Goal: Task Accomplishment & Management: Use online tool/utility

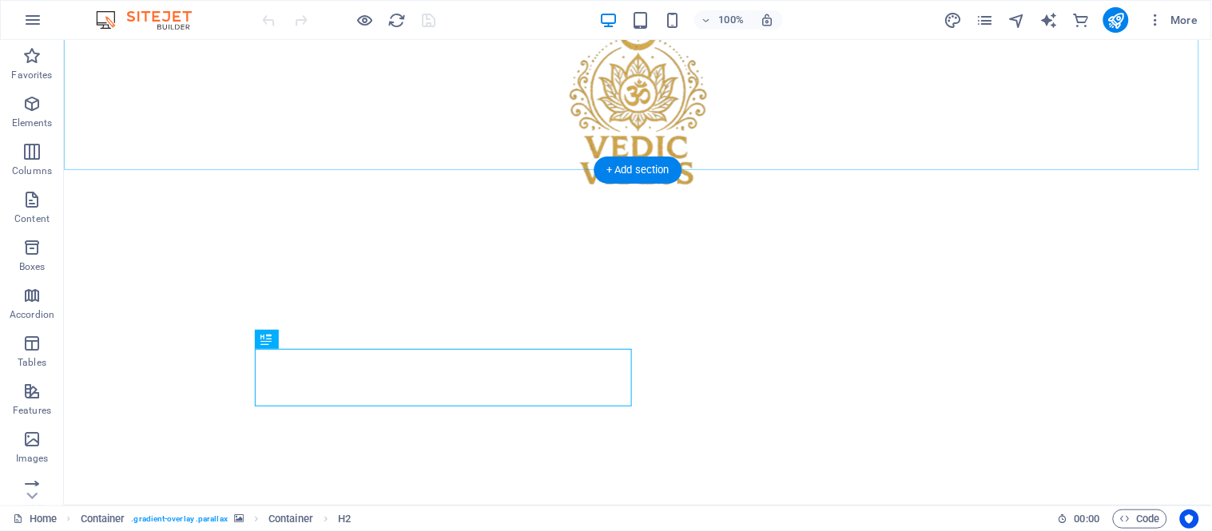
scroll to position [89, 0]
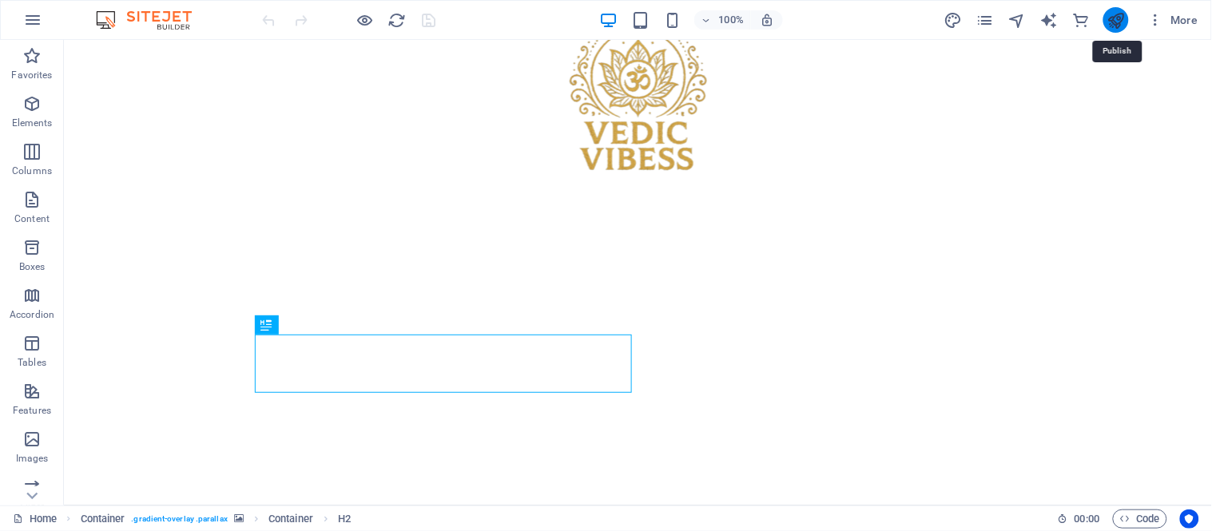
click at [1116, 17] on icon "publish" at bounding box center [1116, 20] width 18 height 18
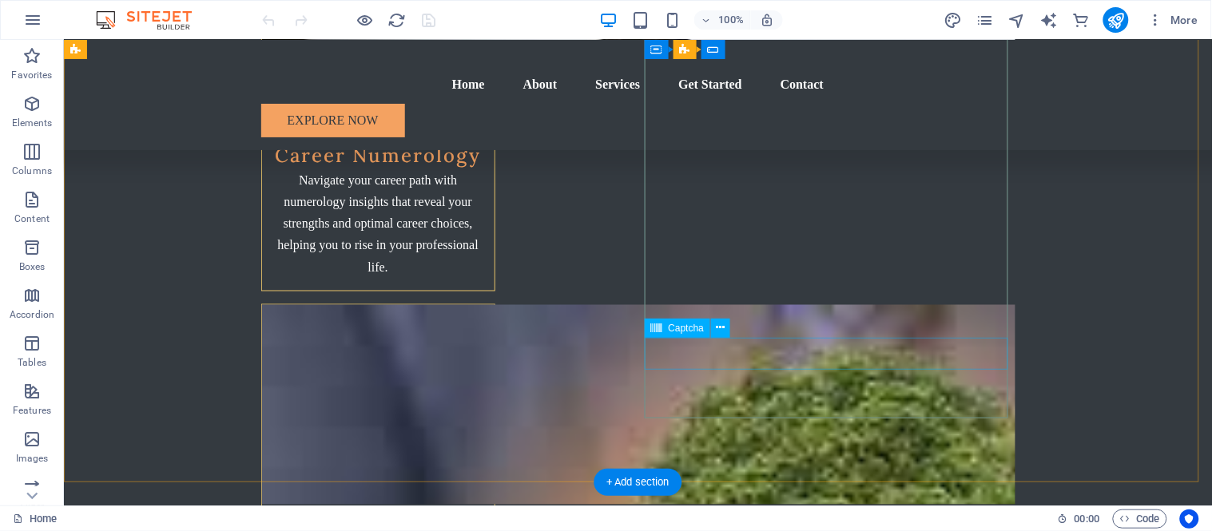
scroll to position [6774, 0]
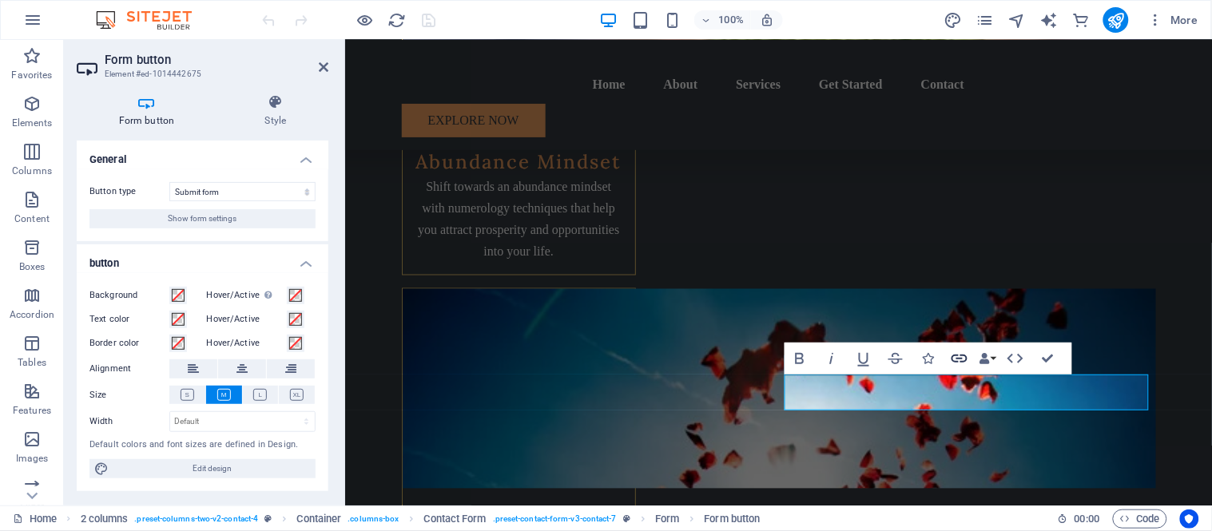
click at [956, 360] on icon "button" at bounding box center [959, 358] width 19 height 19
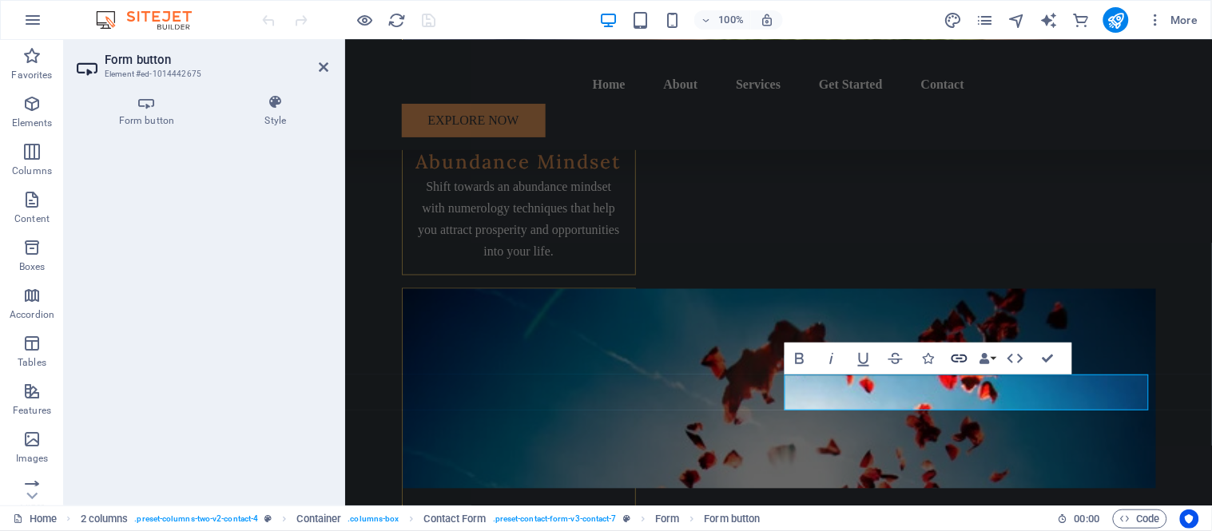
click at [957, 360] on icon "button" at bounding box center [959, 358] width 19 height 19
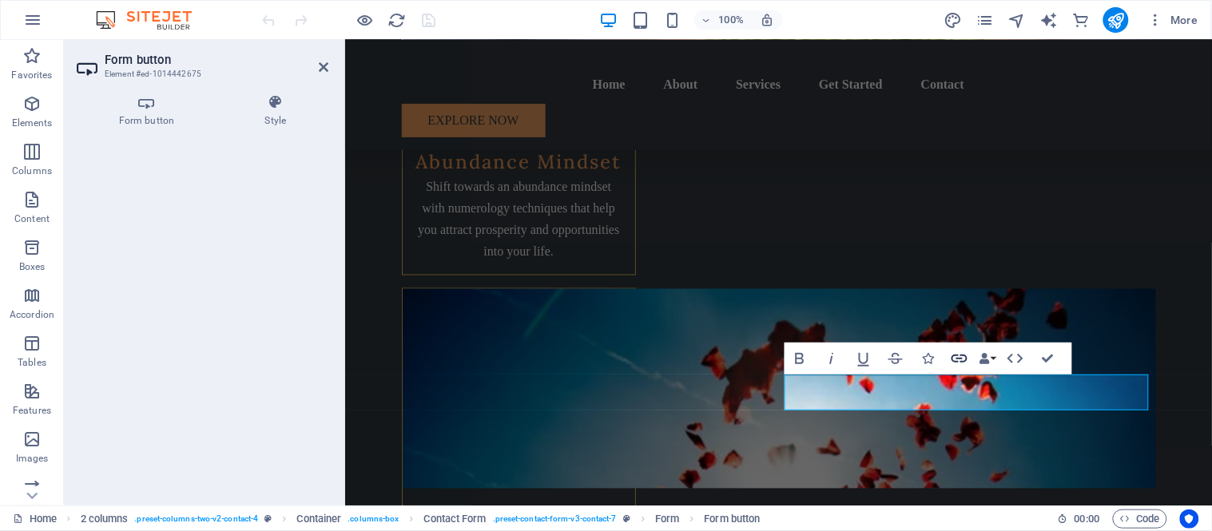
click at [957, 360] on icon "button" at bounding box center [959, 358] width 19 height 19
click at [131, 99] on icon at bounding box center [147, 102] width 140 height 16
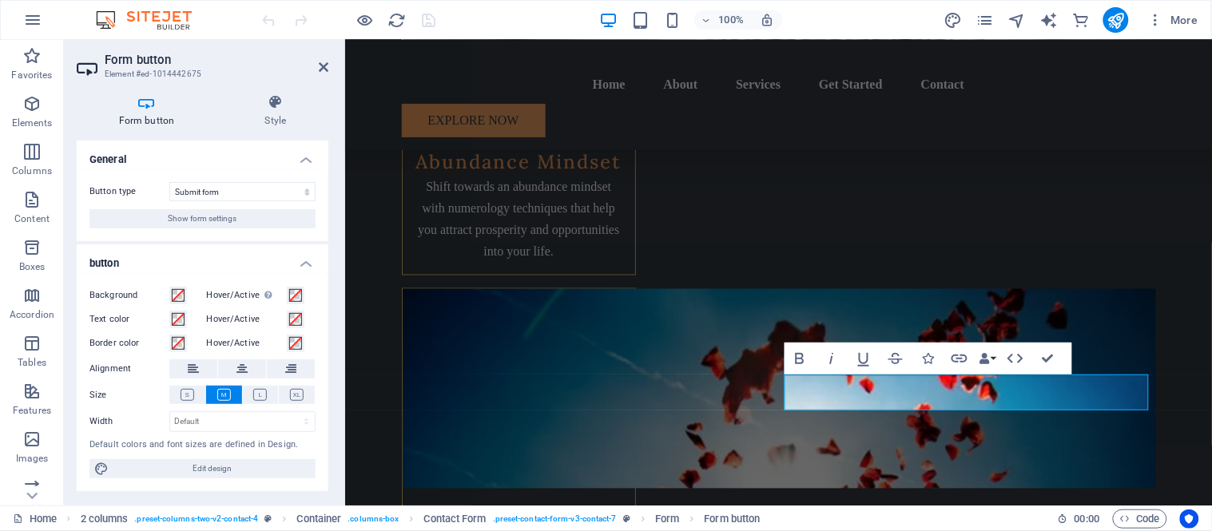
click at [166, 112] on h4 "Form button" at bounding box center [150, 111] width 146 height 34
click at [260, 117] on h4 "Style" at bounding box center [275, 111] width 105 height 34
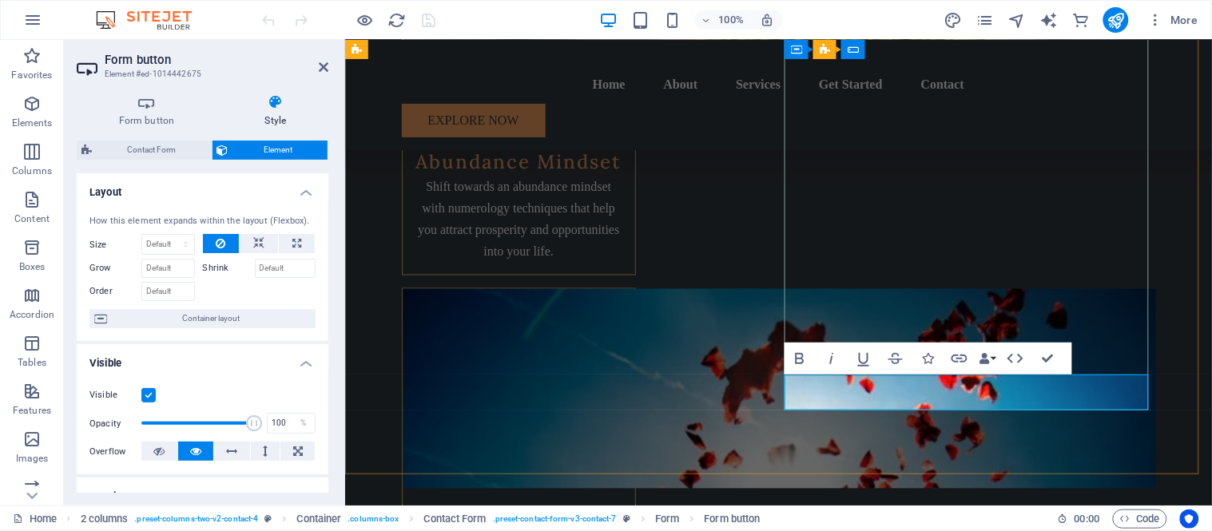
click at [957, 358] on icon "button" at bounding box center [960, 359] width 16 height 8
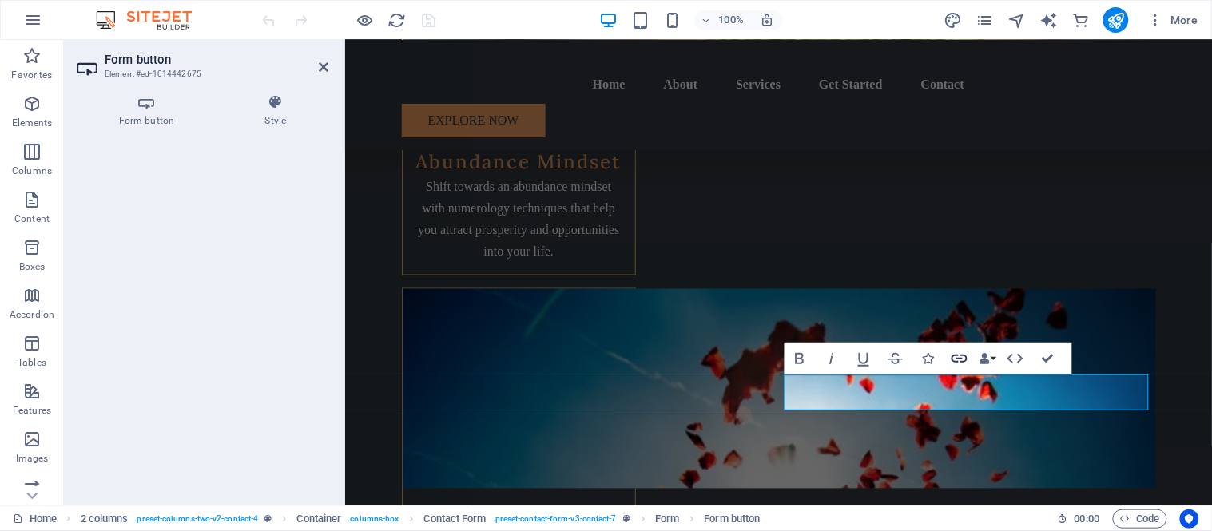
click at [957, 358] on icon "button" at bounding box center [960, 359] width 16 height 8
drag, startPoint x: 1302, startPoint y: 397, endPoint x: 953, endPoint y: 441, distance: 351.2
click at [957, 361] on icon "button" at bounding box center [960, 359] width 16 height 8
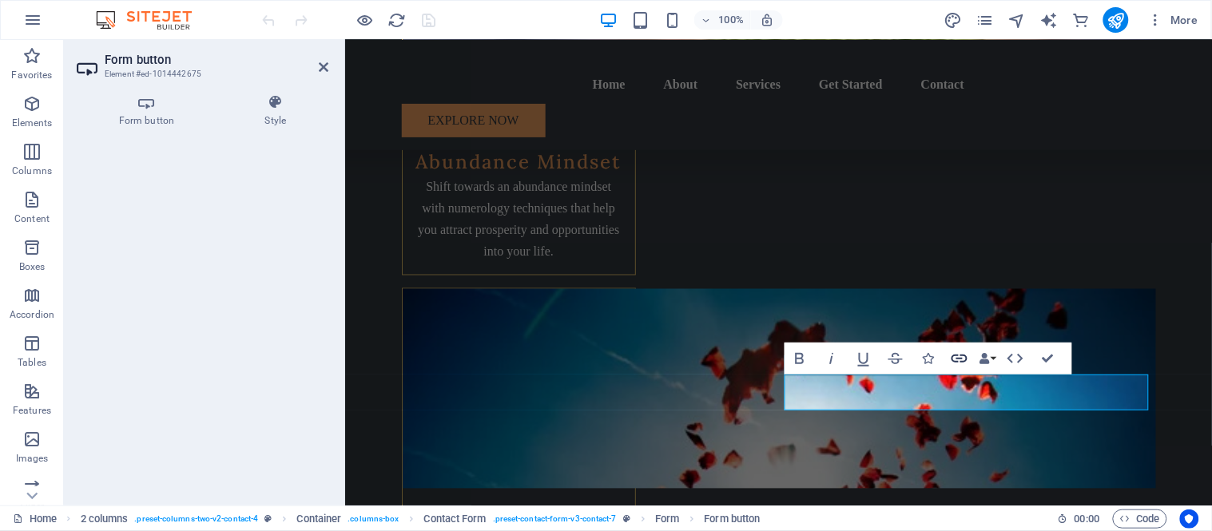
click at [957, 361] on icon "button" at bounding box center [960, 359] width 16 height 8
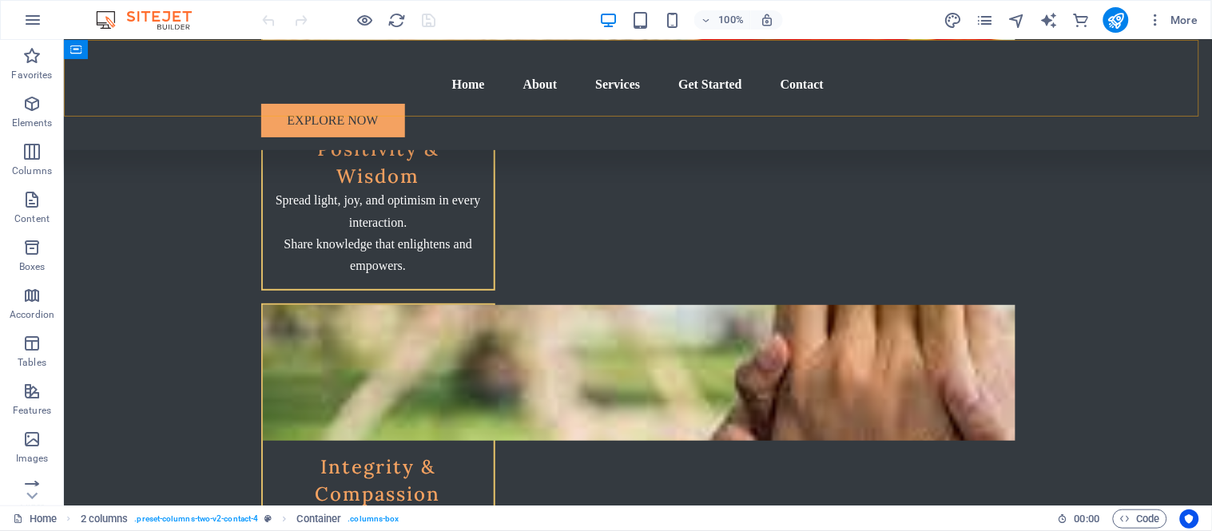
scroll to position [4643, 0]
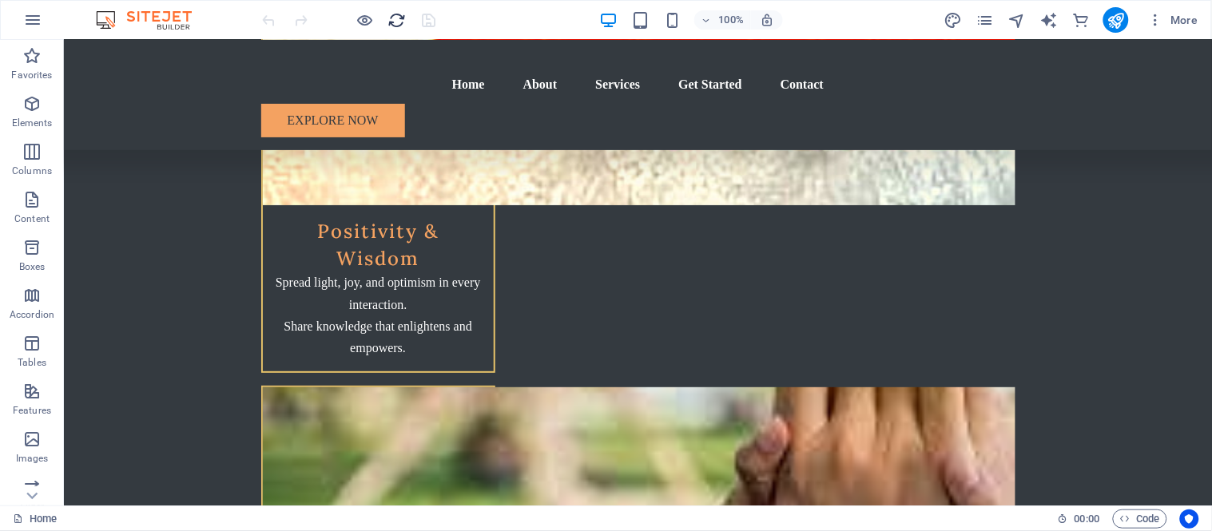
click at [403, 21] on icon "reload" at bounding box center [397, 20] width 18 height 18
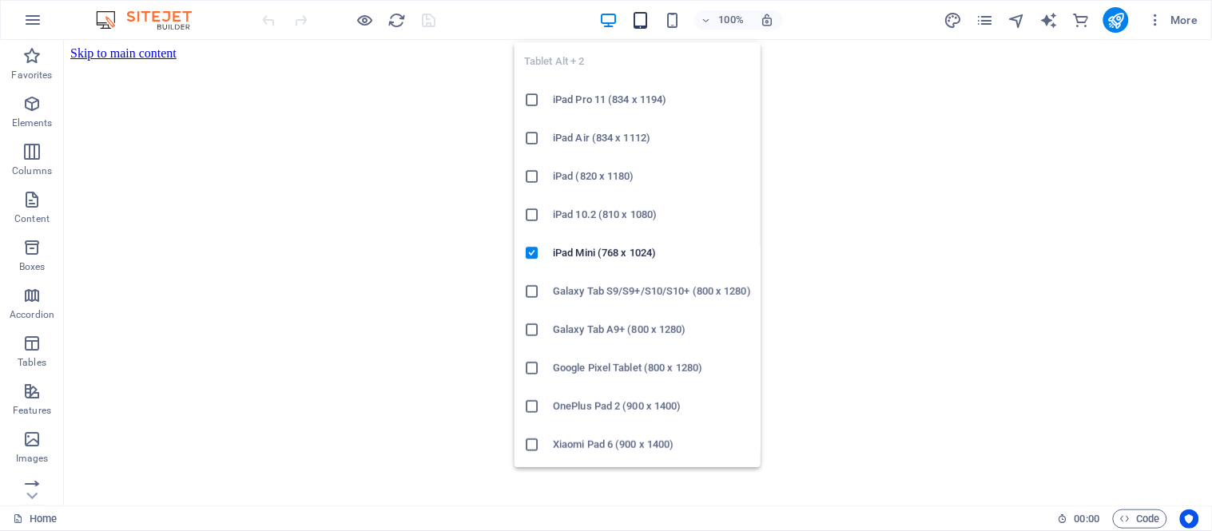
scroll to position [0, 0]
click at [635, 13] on icon "button" at bounding box center [640, 20] width 18 height 18
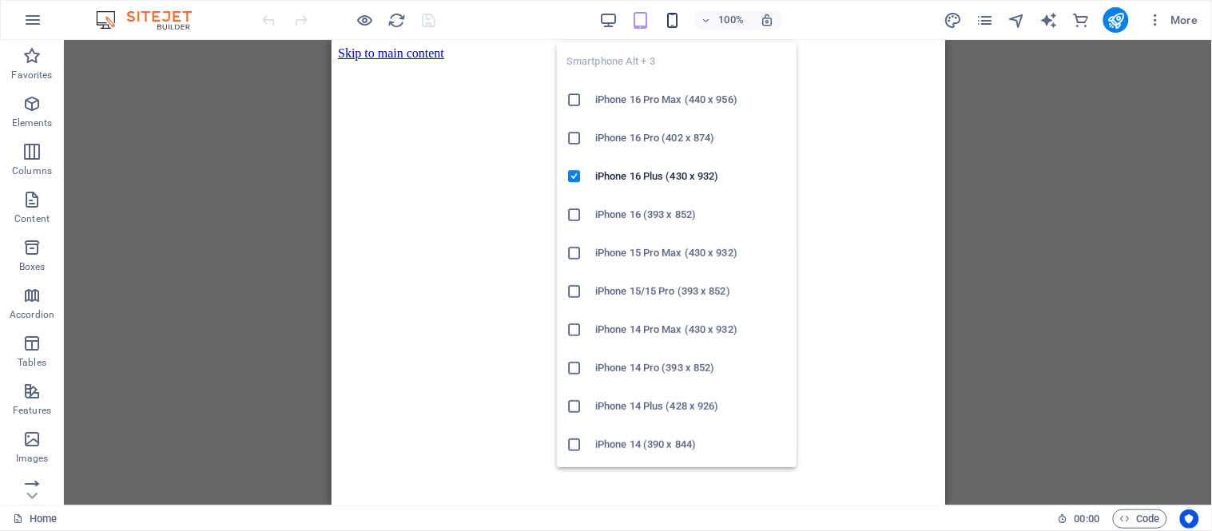
click at [680, 22] on icon "button" at bounding box center [672, 20] width 18 height 18
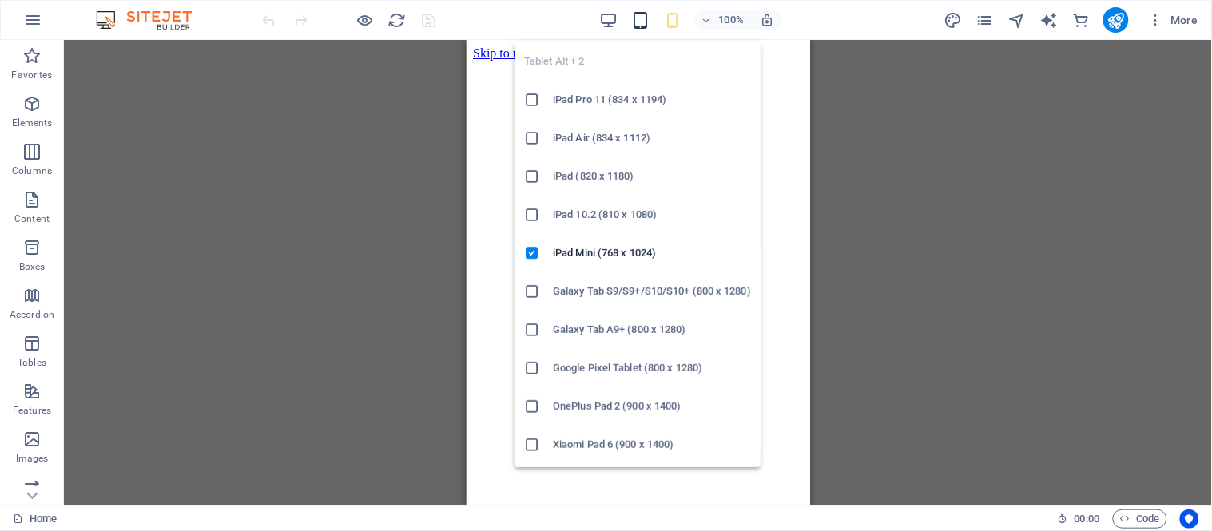
click at [636, 19] on icon "button" at bounding box center [640, 20] width 18 height 18
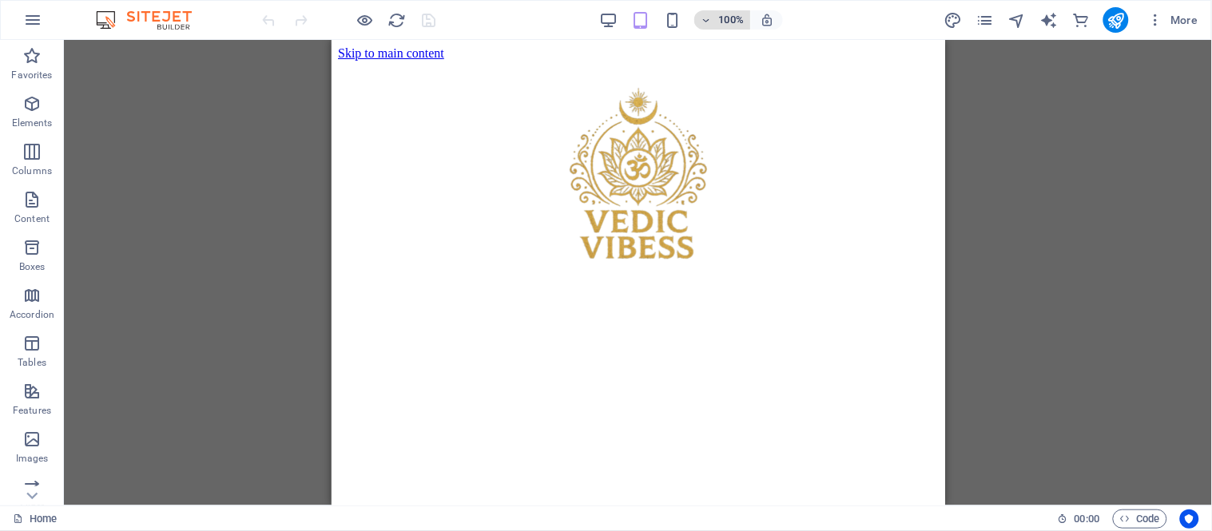
click at [701, 26] on span "100%" at bounding box center [722, 19] width 43 height 19
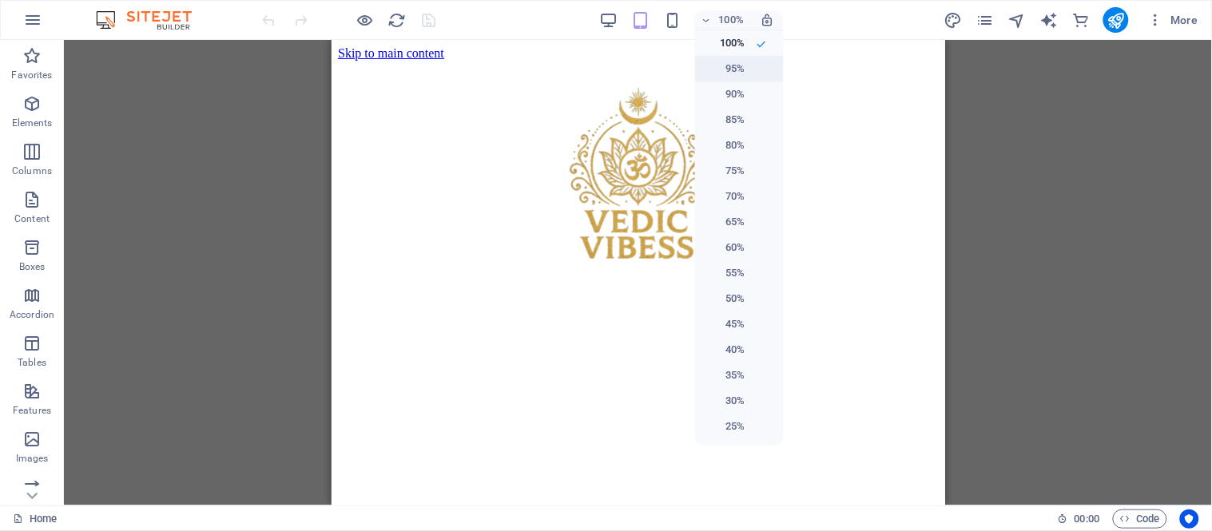
click at [738, 72] on h6 "95%" at bounding box center [725, 68] width 41 height 19
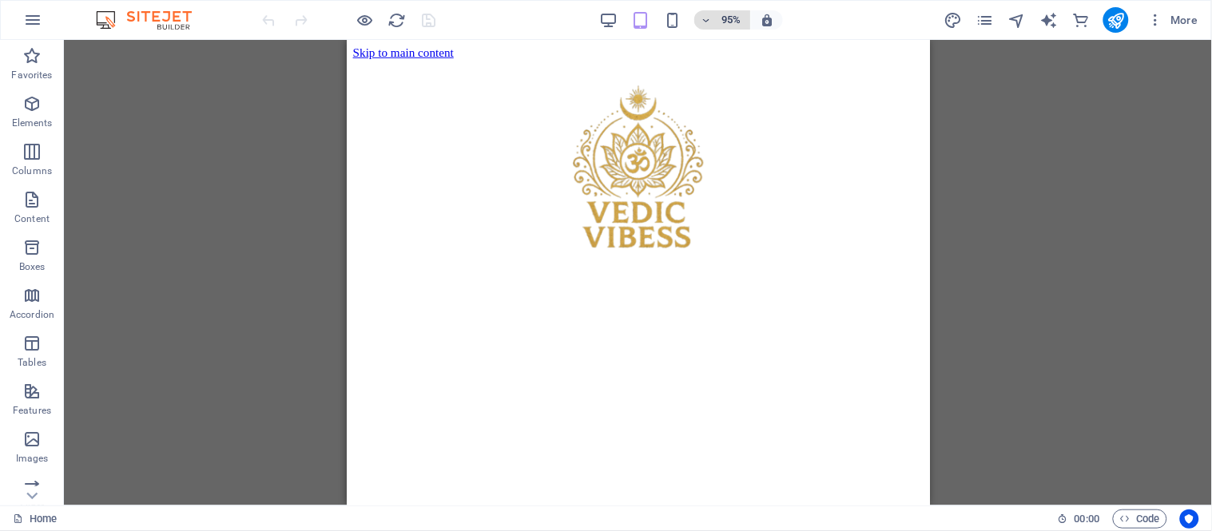
click at [729, 27] on h6 "95%" at bounding box center [731, 19] width 26 height 19
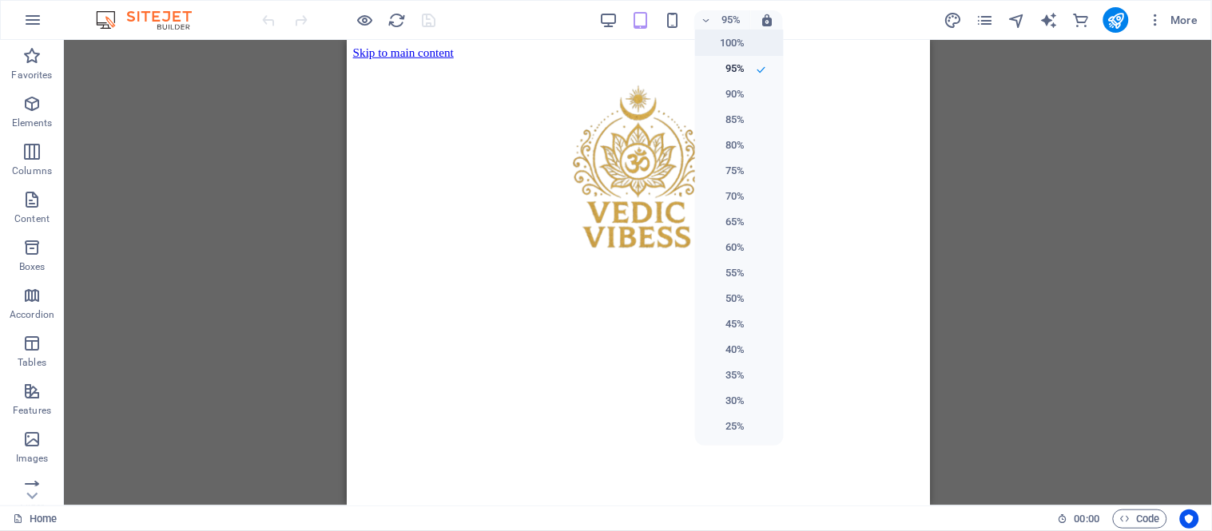
click at [730, 37] on h6 "100%" at bounding box center [725, 43] width 41 height 19
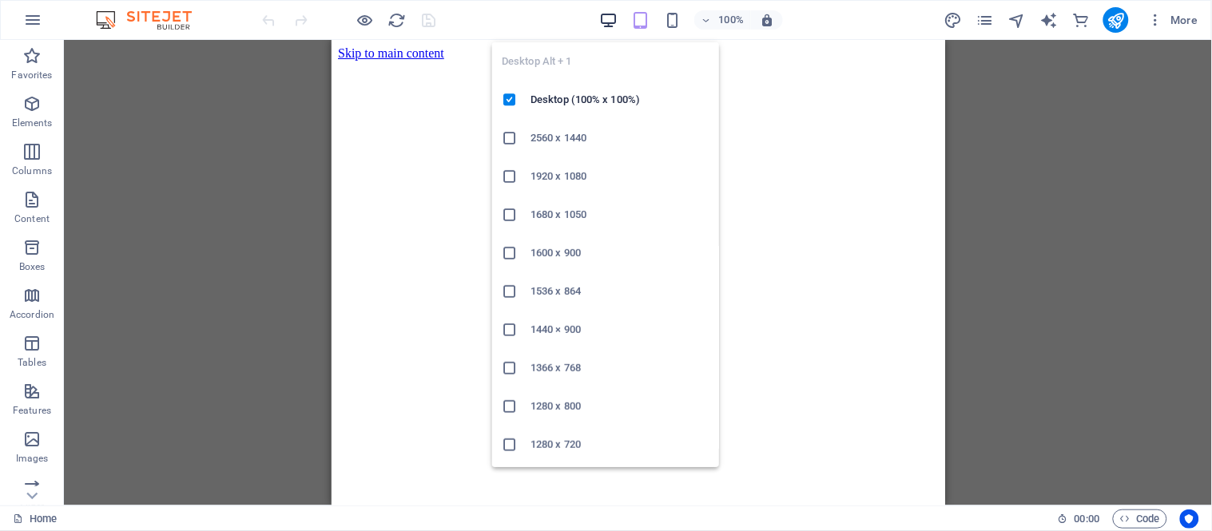
click at [608, 12] on icon "button" at bounding box center [608, 20] width 18 height 18
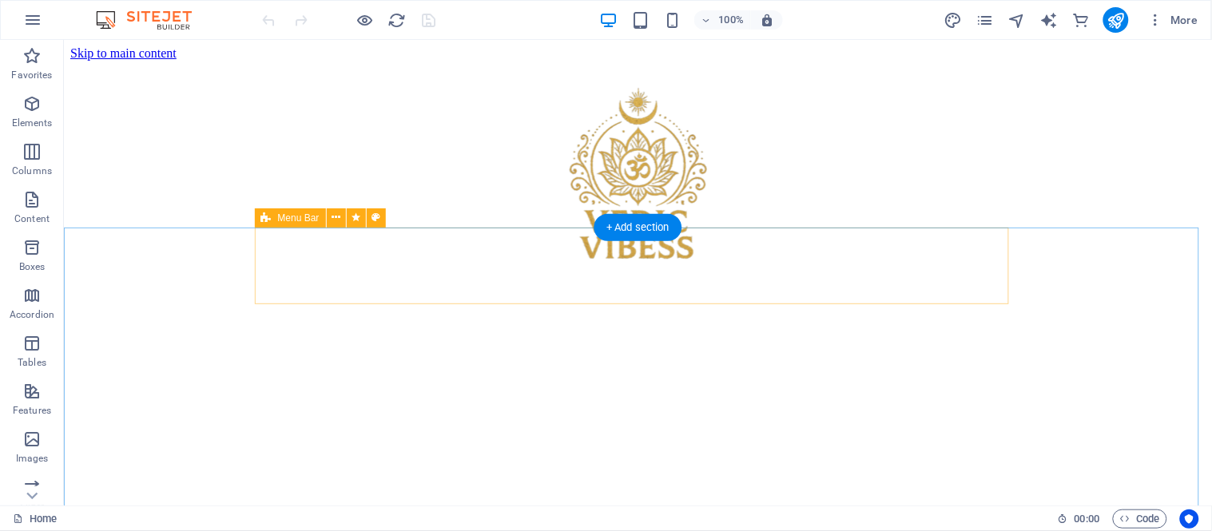
scroll to position [444, 0]
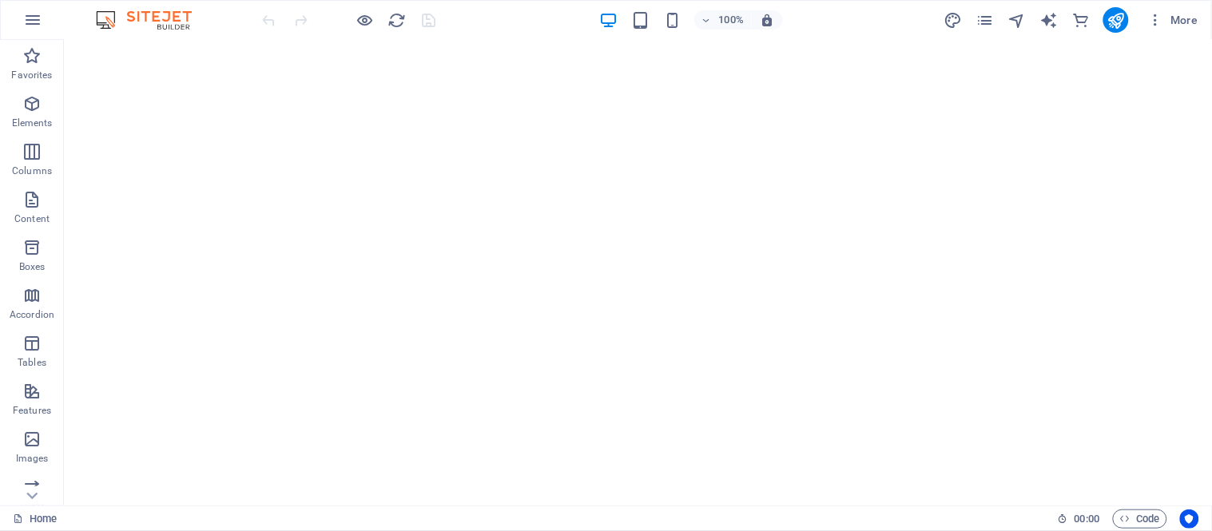
click at [944, 18] on div "100% More" at bounding box center [732, 20] width 945 height 26
click at [946, 18] on icon "design" at bounding box center [953, 20] width 18 height 18
select select "ease-in-out"
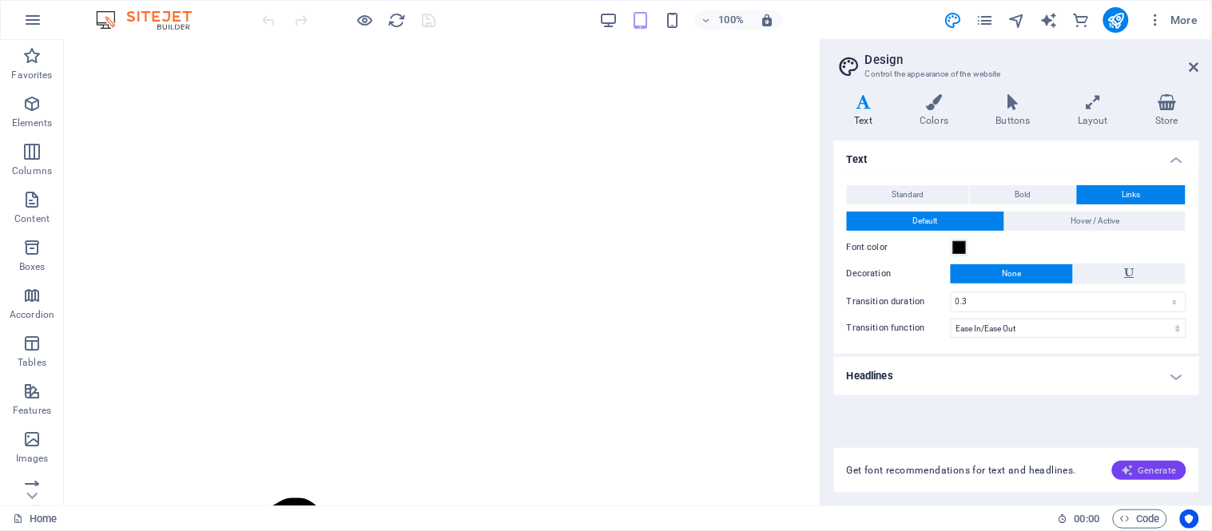
click at [1135, 473] on icon "button" at bounding box center [1128, 470] width 13 height 13
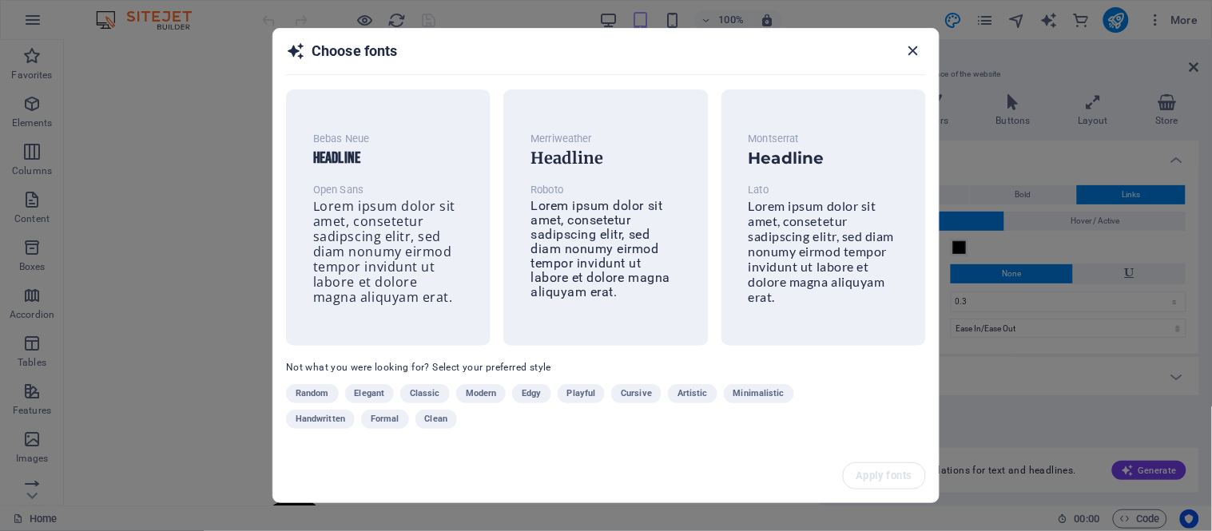
click at [908, 53] on icon "button" at bounding box center [914, 51] width 18 height 18
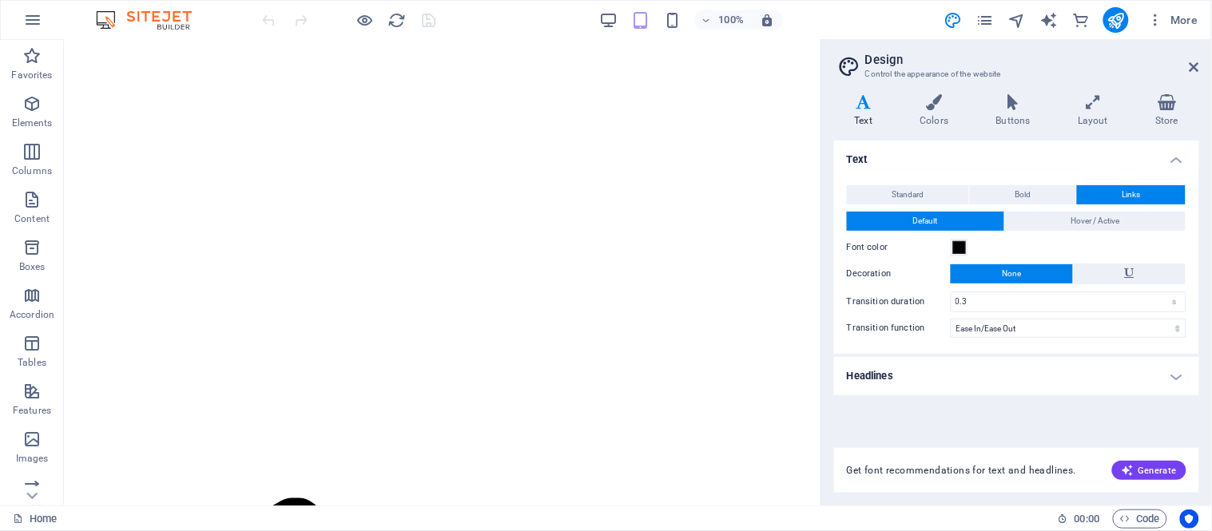
click at [1104, 11] on div "More" at bounding box center [1074, 20] width 261 height 26
click at [1116, 19] on icon "publish" at bounding box center [1116, 20] width 18 height 18
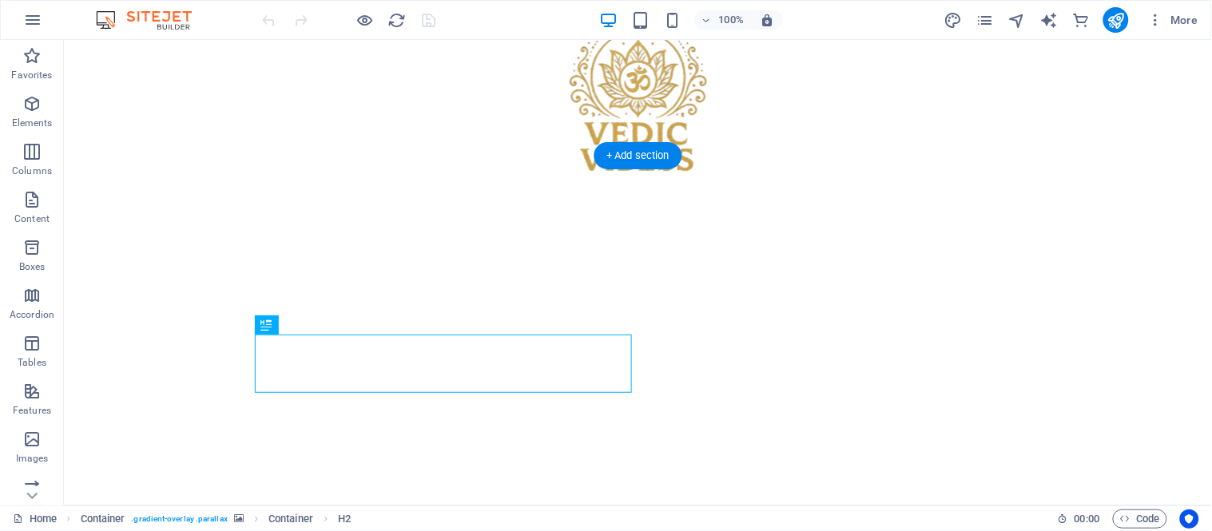
scroll to position [89, 0]
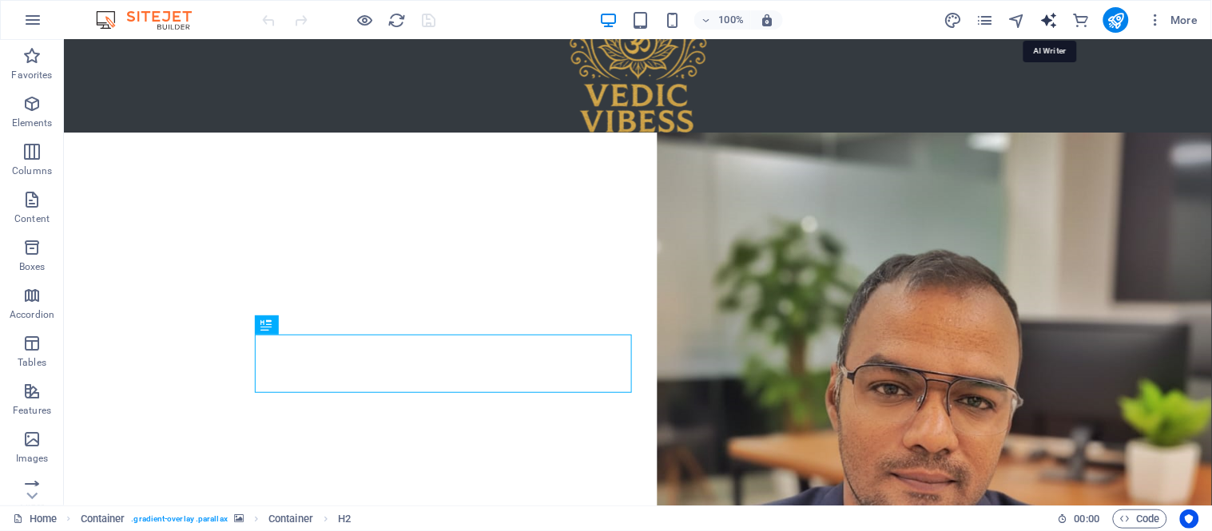
click at [1051, 17] on icon "text_generator" at bounding box center [1049, 20] width 18 height 18
select select "English"
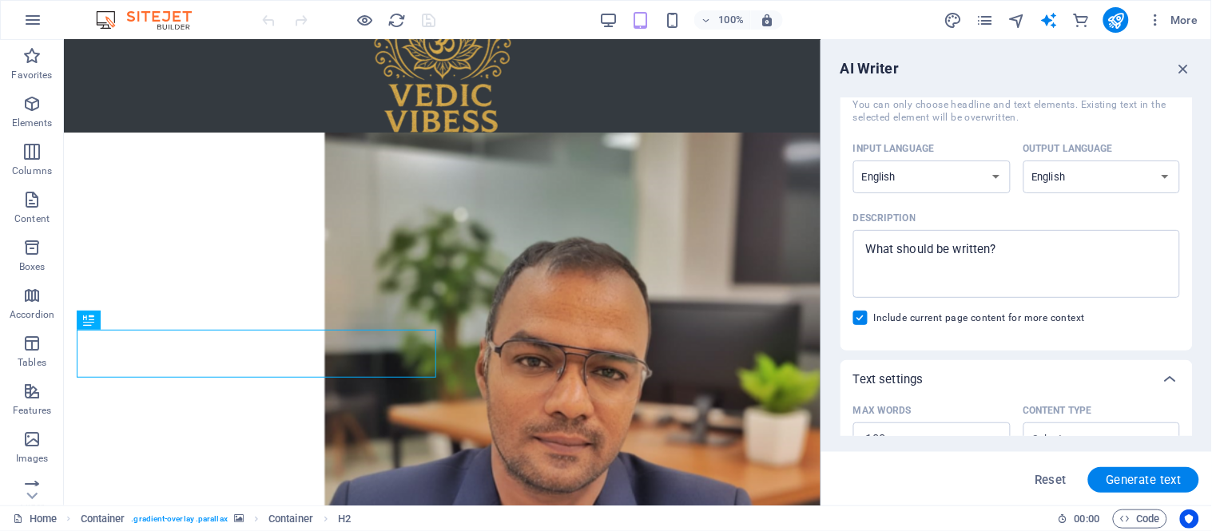
scroll to position [0, 0]
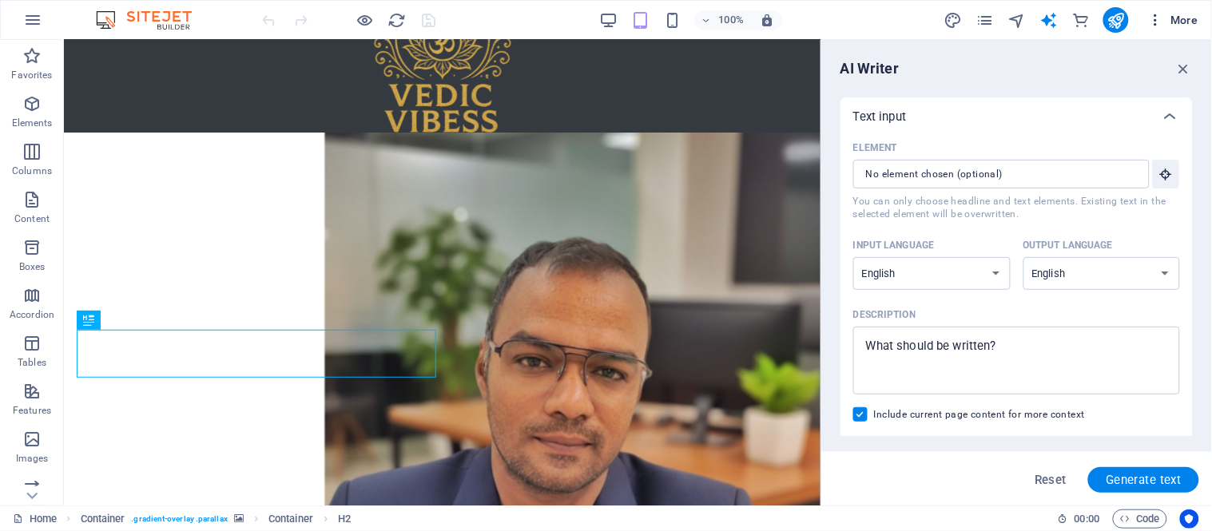
click at [1148, 21] on icon "button" at bounding box center [1156, 20] width 16 height 16
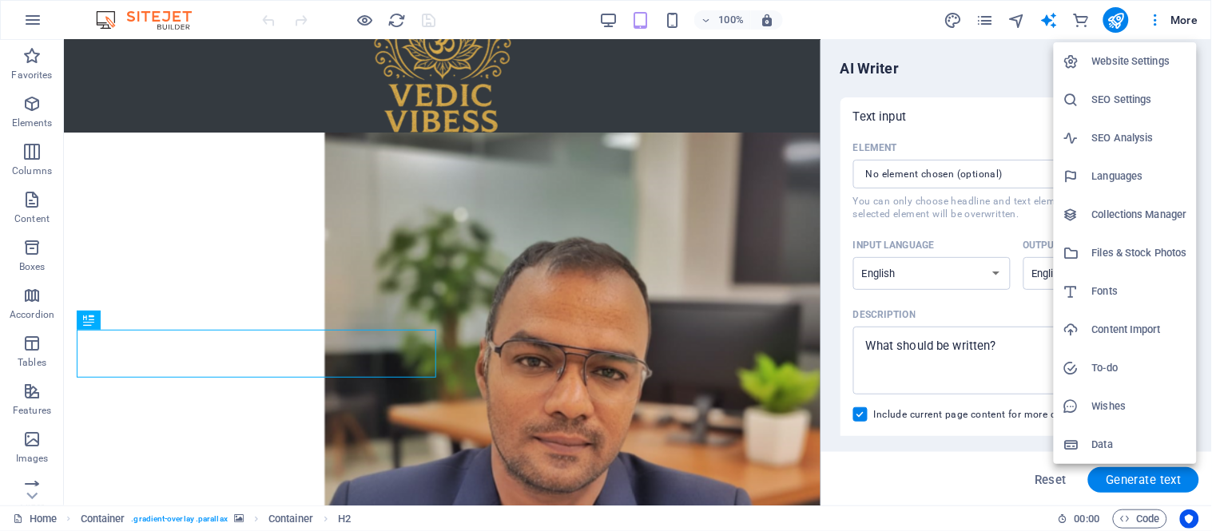
click at [1148, 54] on h6 "Website Settings" at bounding box center [1139, 61] width 95 height 19
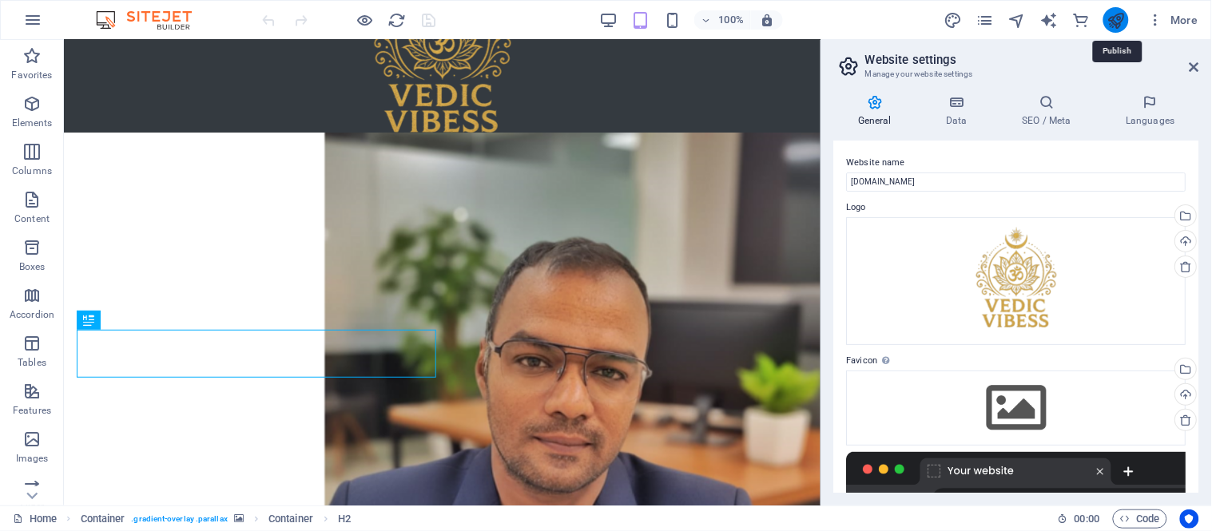
click at [1116, 24] on icon "publish" at bounding box center [1116, 20] width 18 height 18
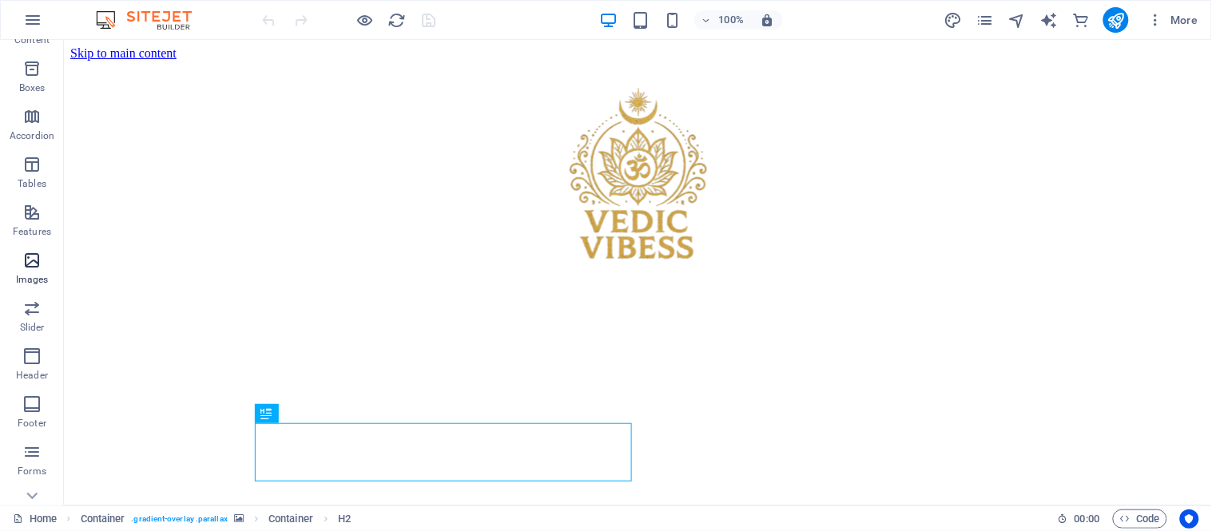
scroll to position [300, 0]
click at [38, 481] on icon "button" at bounding box center [31, 474] width 19 height 19
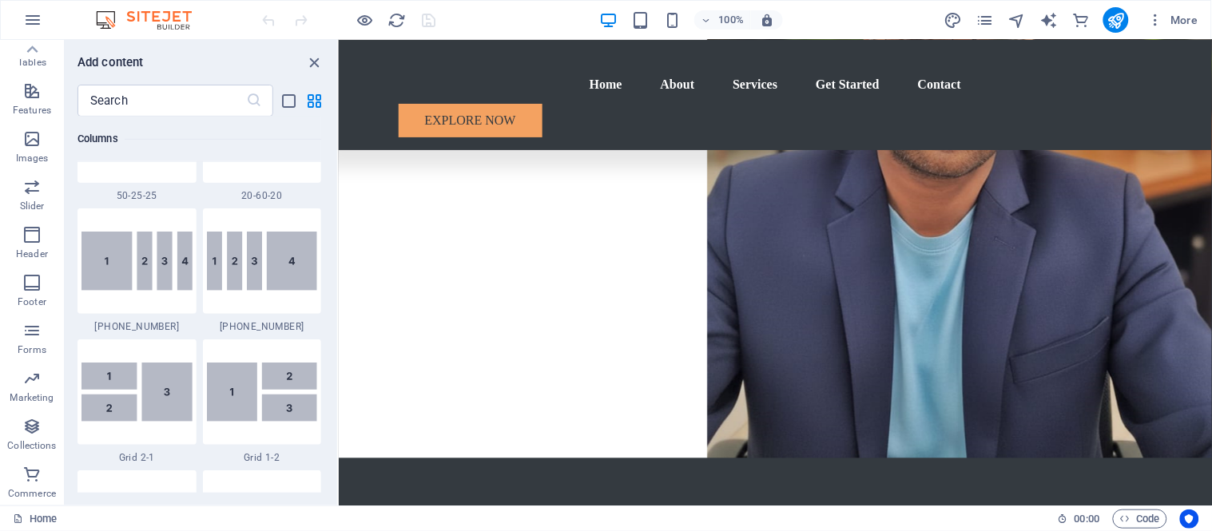
scroll to position [0, 0]
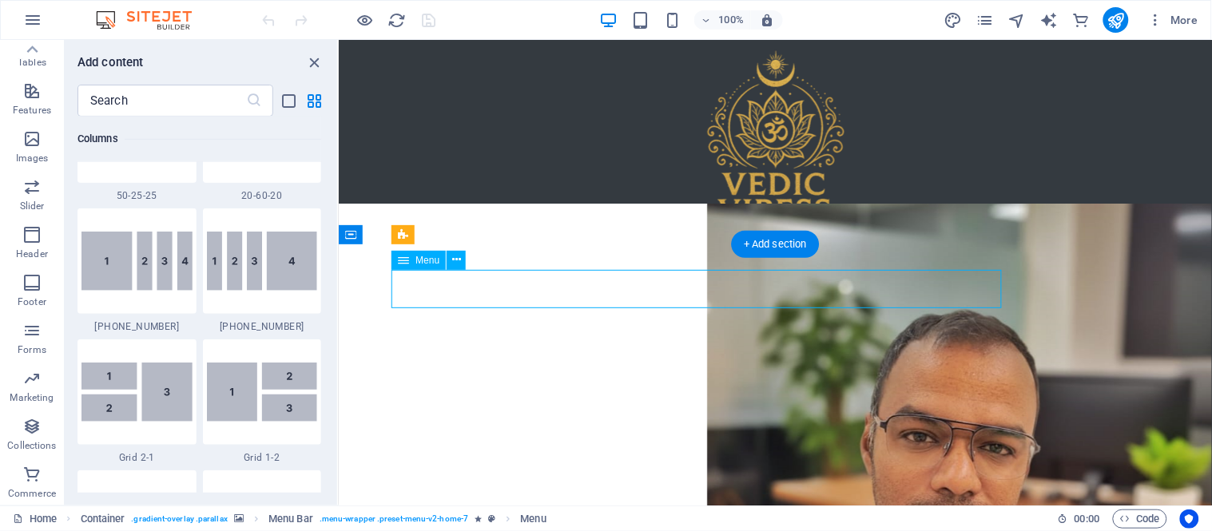
select select
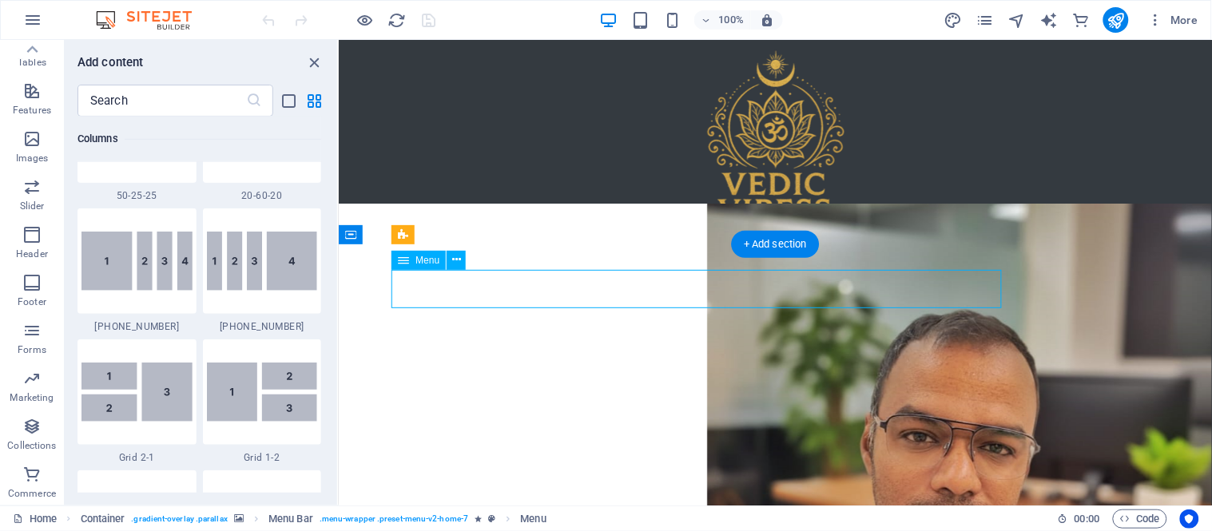
select select
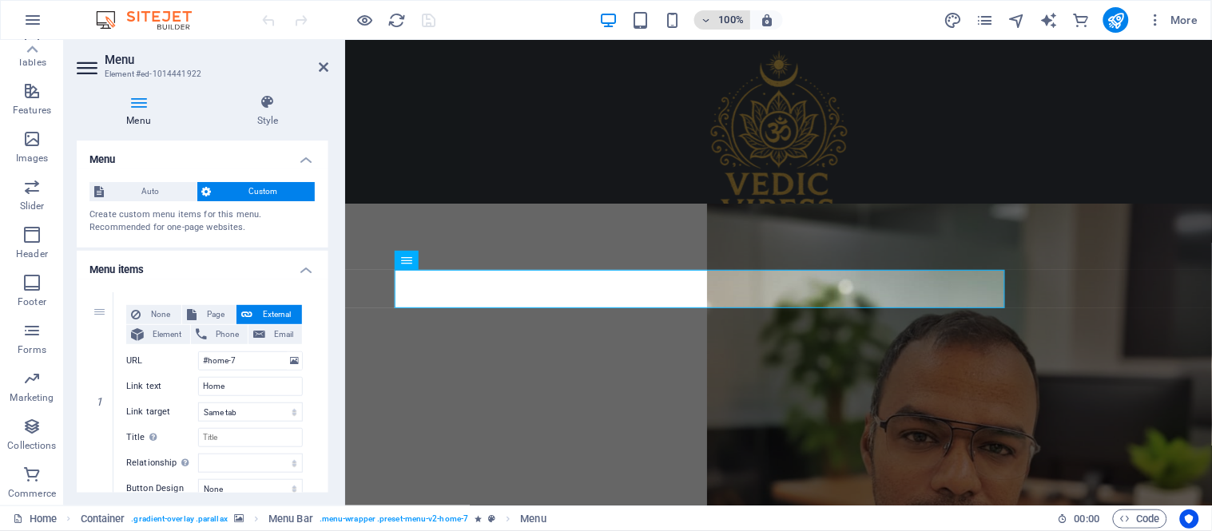
click at [711, 17] on icon "button" at bounding box center [706, 20] width 11 height 10
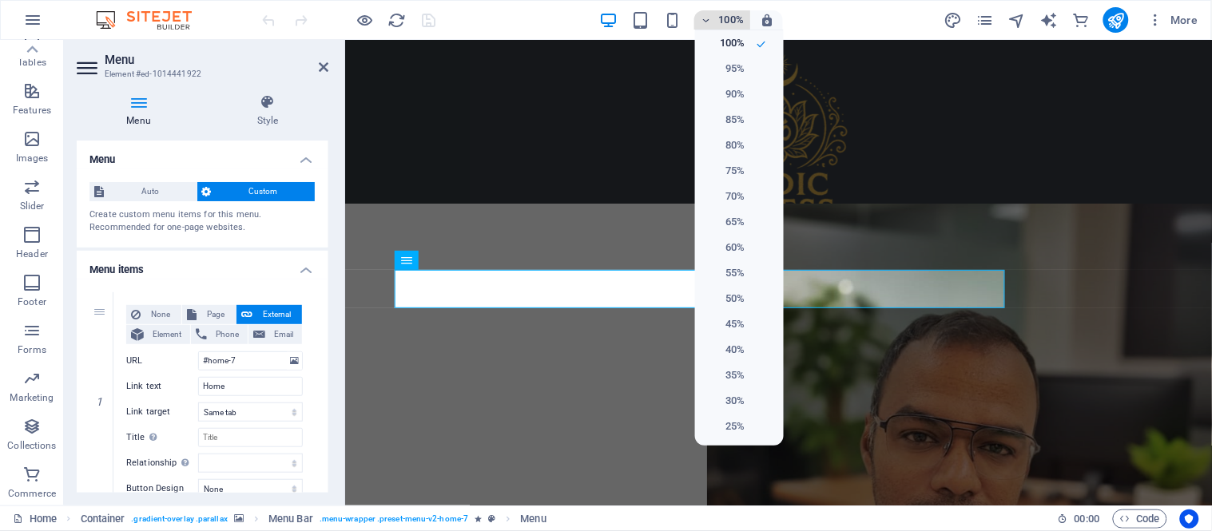
click at [711, 17] on div at bounding box center [606, 265] width 1212 height 531
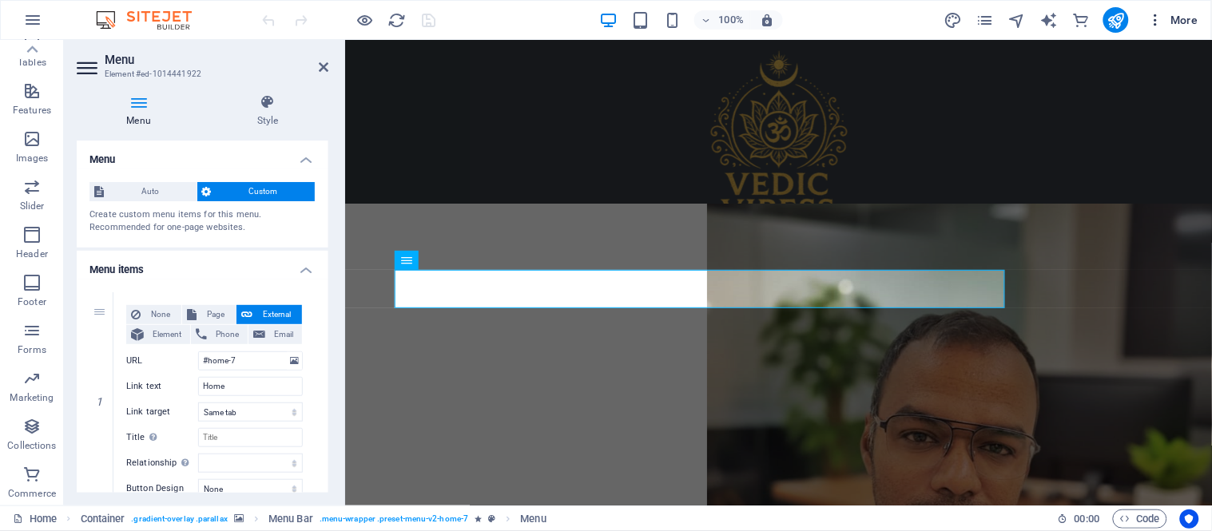
click at [1161, 16] on icon "button" at bounding box center [1156, 20] width 16 height 16
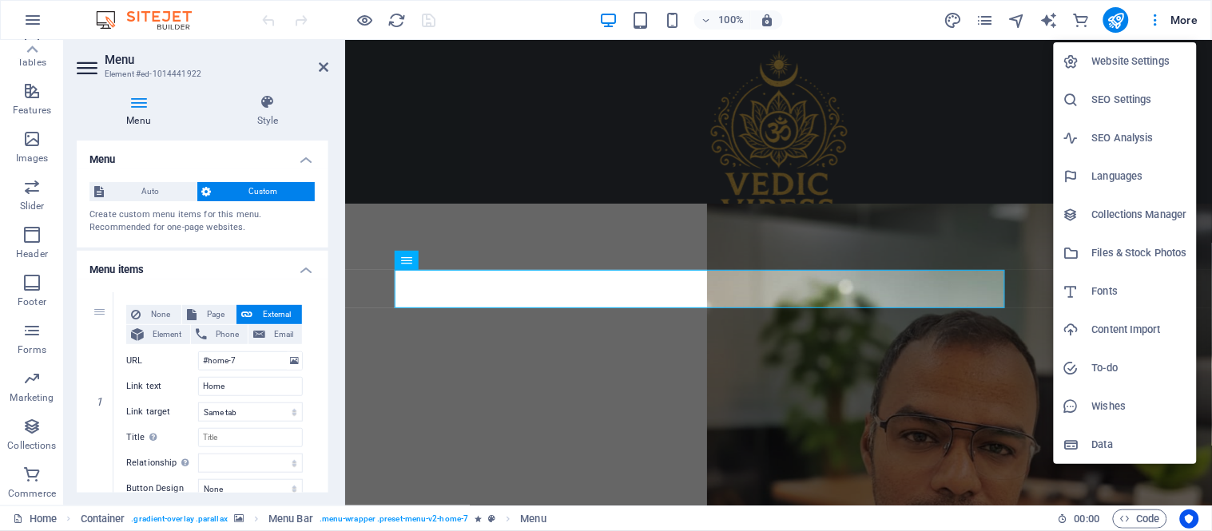
click at [1109, 445] on h6 "Data" at bounding box center [1139, 445] width 95 height 19
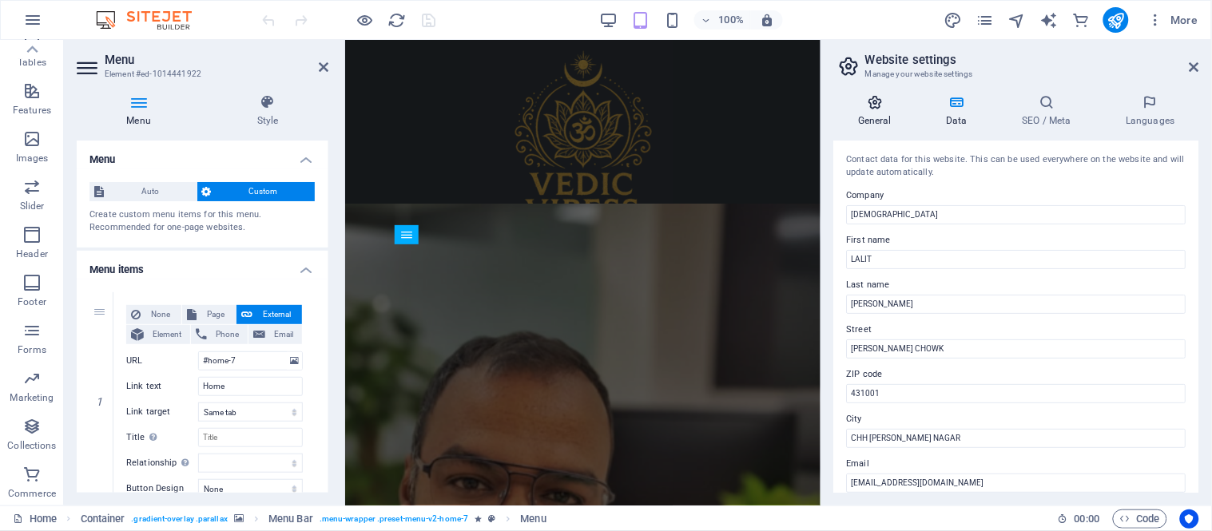
click at [884, 113] on h4 "General" at bounding box center [878, 111] width 88 height 34
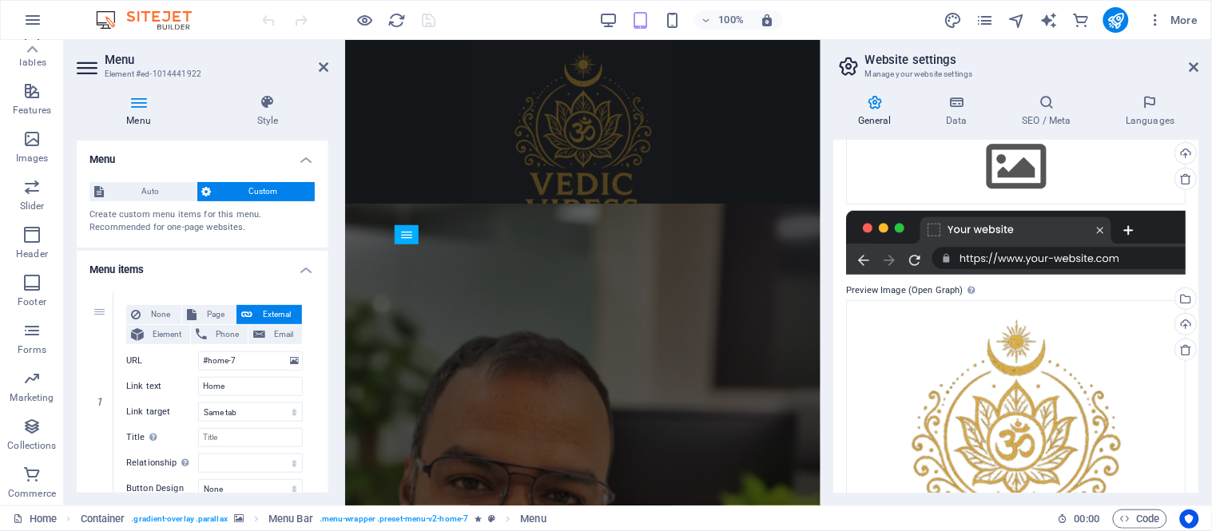
scroll to position [380, 0]
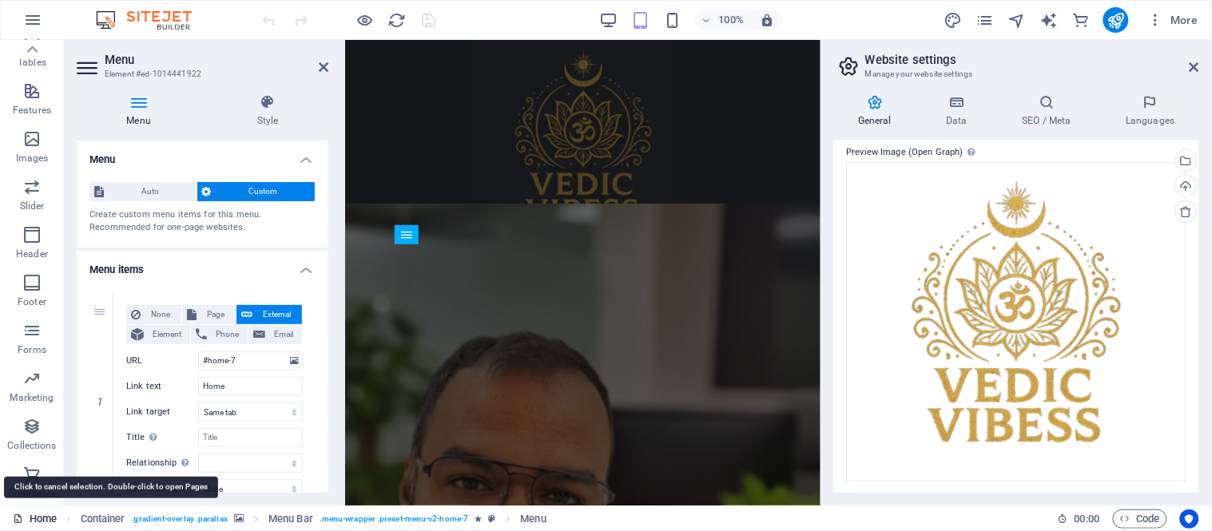
click at [24, 518] on link "Home" at bounding box center [35, 519] width 44 height 19
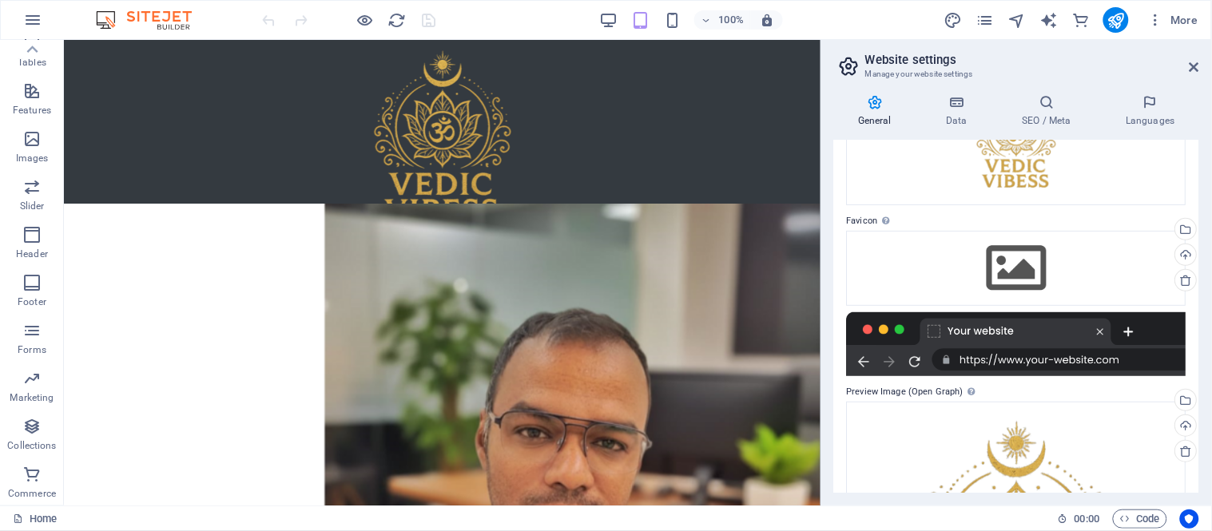
scroll to position [0, 0]
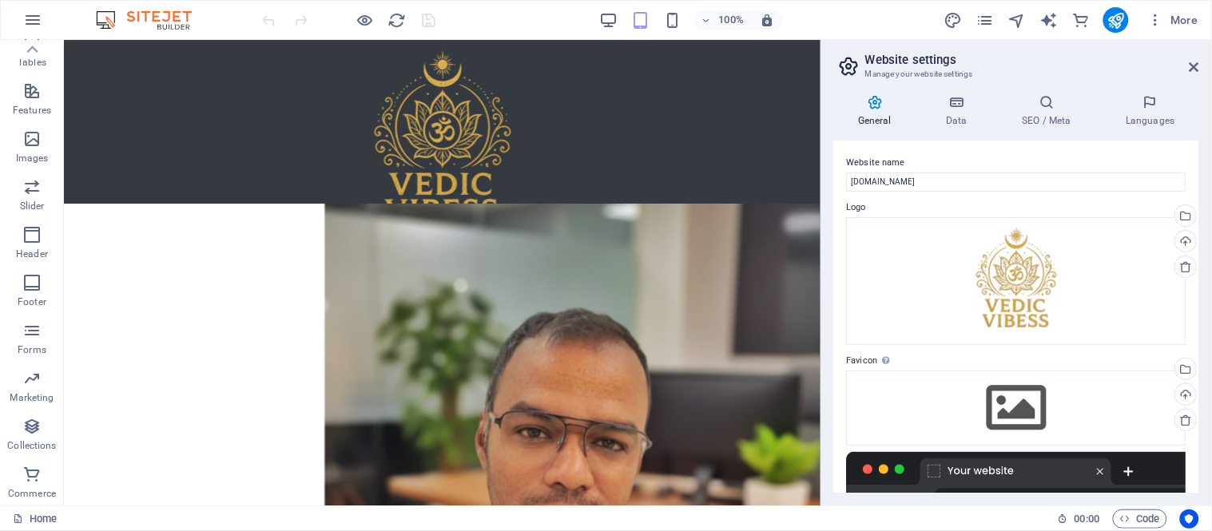
click at [1196, 58] on h2 "Website settings" at bounding box center [1032, 60] width 334 height 14
drag, startPoint x: 1196, startPoint y: 62, endPoint x: 1124, endPoint y: 6, distance: 90.6
click at [1196, 62] on icon at bounding box center [1195, 67] width 10 height 13
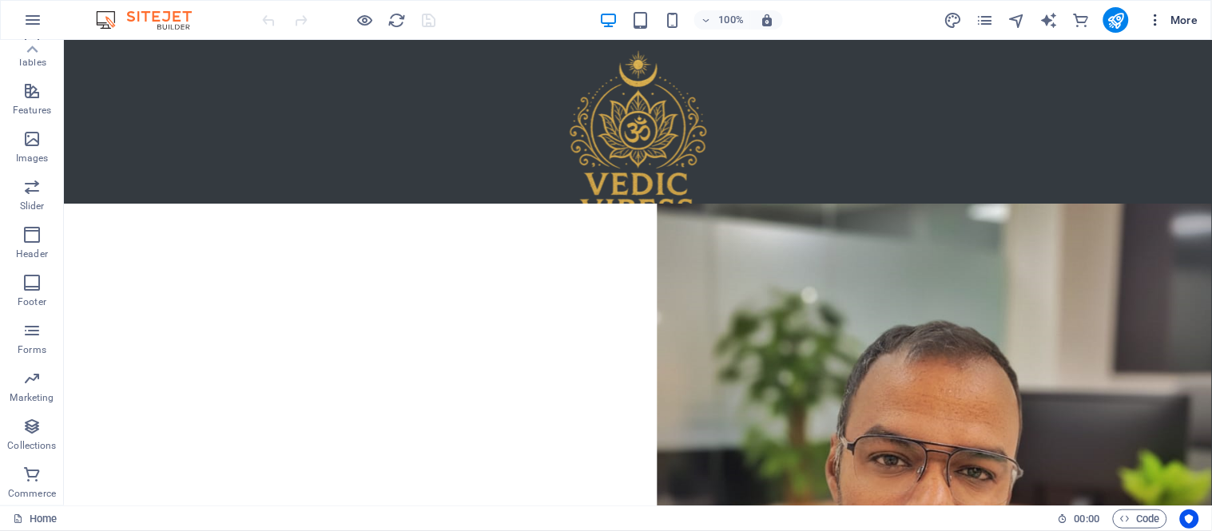
click at [1156, 19] on icon "button" at bounding box center [1156, 20] width 16 height 16
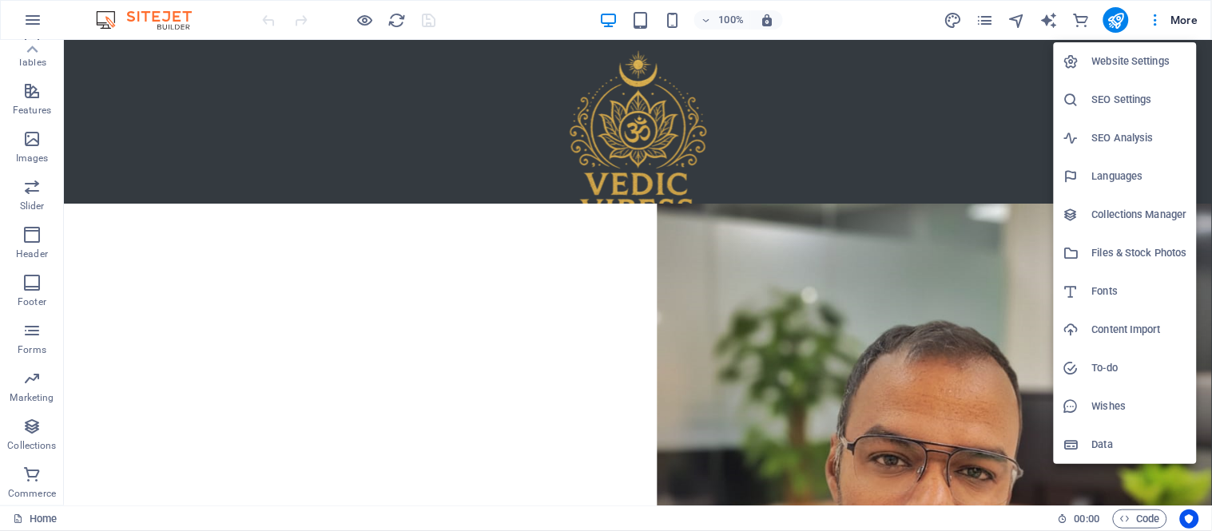
click at [793, 129] on div at bounding box center [606, 265] width 1212 height 531
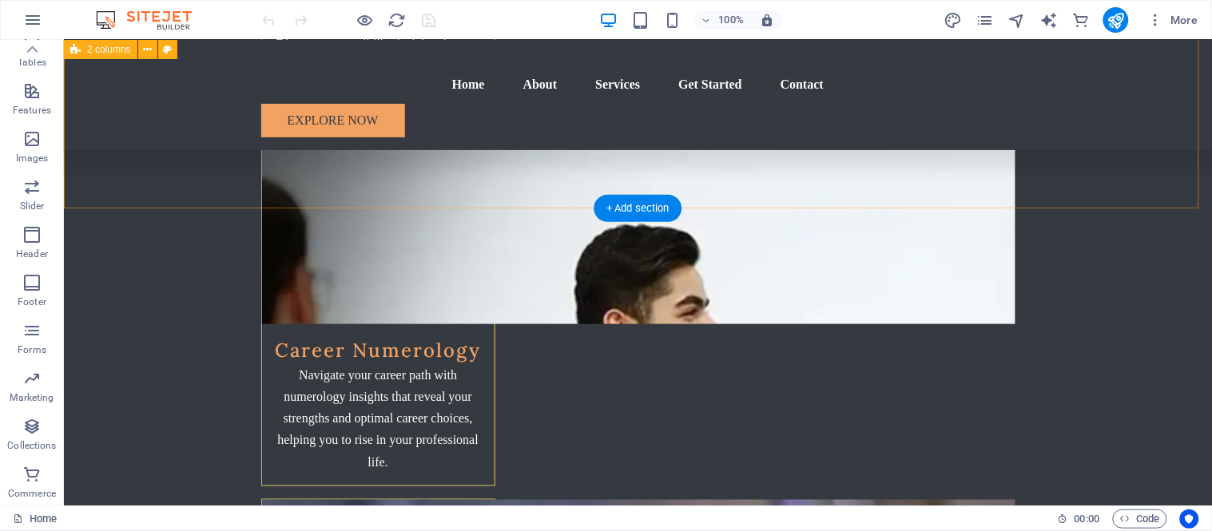
scroll to position [7041, 0]
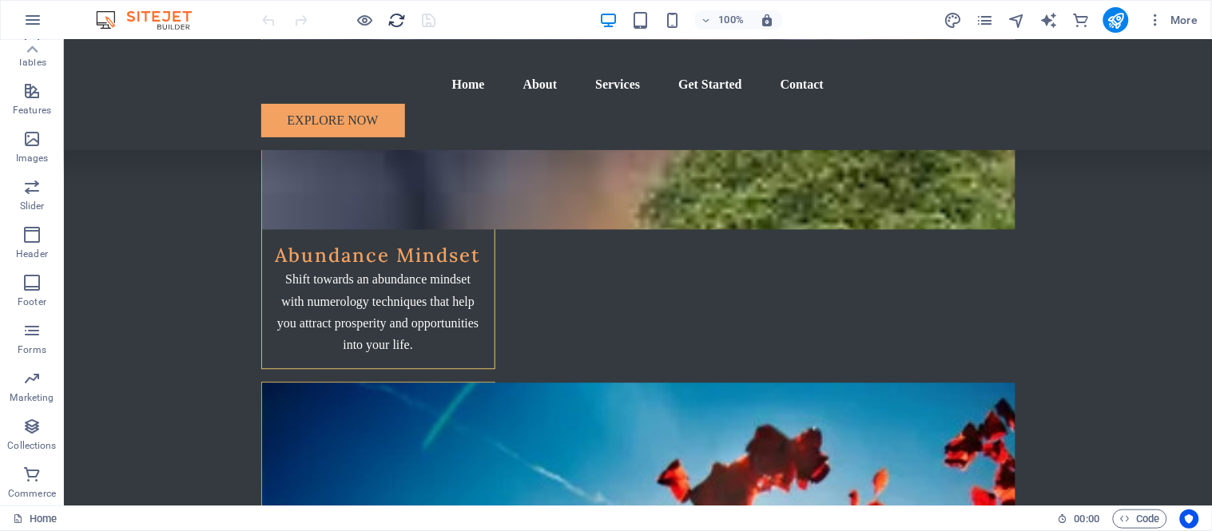
click at [401, 24] on icon "reload" at bounding box center [397, 20] width 18 height 18
click at [42, 14] on icon "button" at bounding box center [32, 19] width 19 height 19
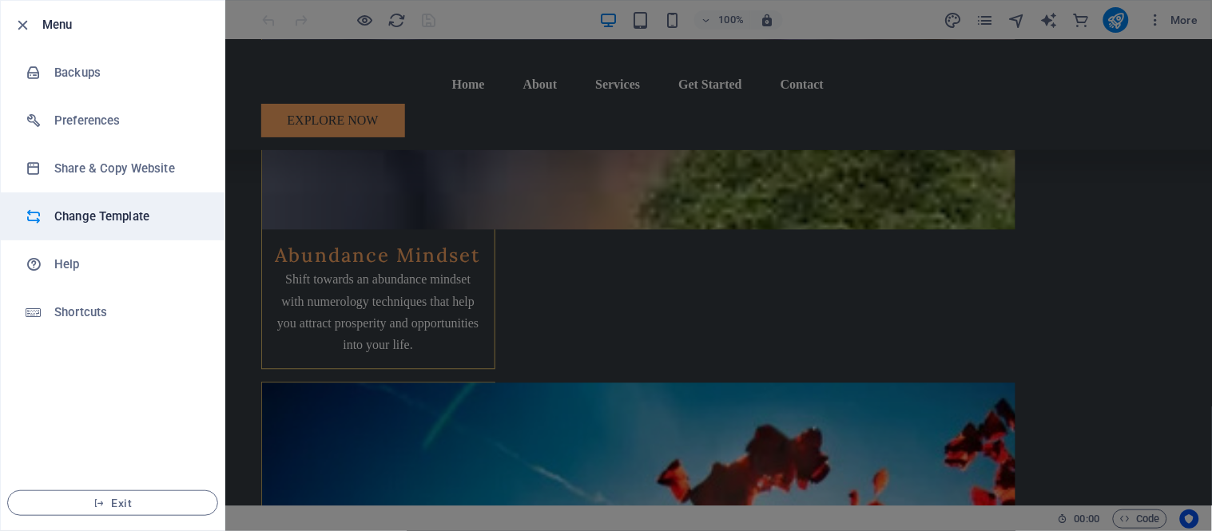
click at [84, 213] on h6 "Change Template" at bounding box center [128, 216] width 148 height 19
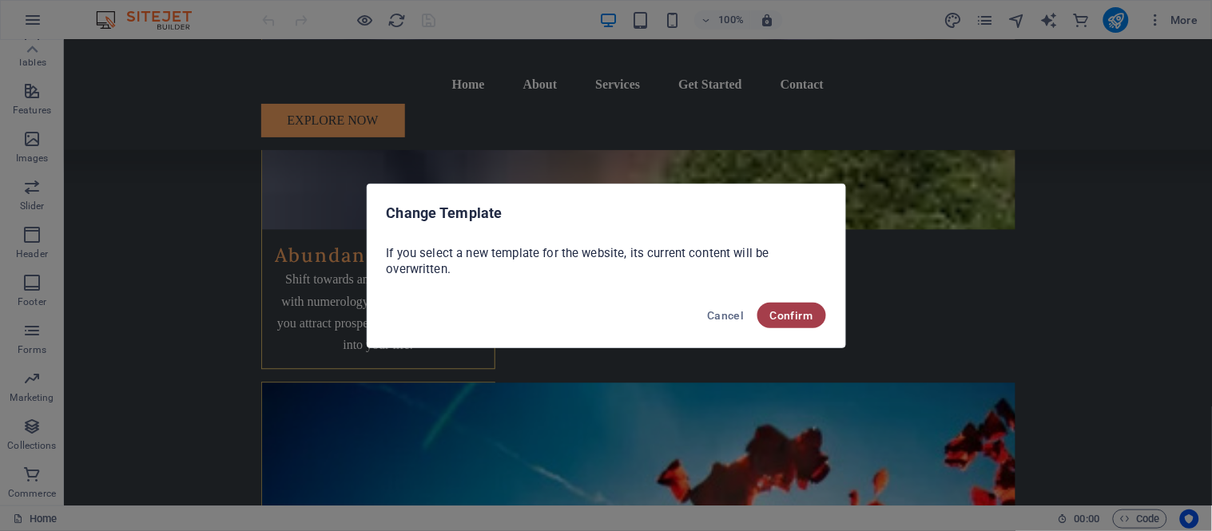
click at [803, 312] on span "Confirm" at bounding box center [791, 315] width 43 height 13
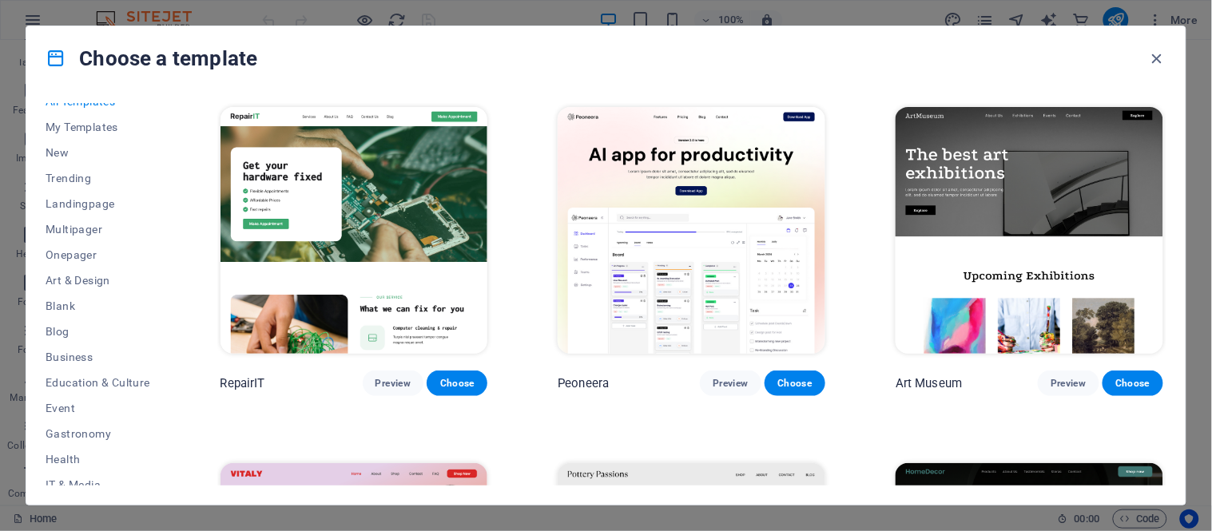
scroll to position [0, 0]
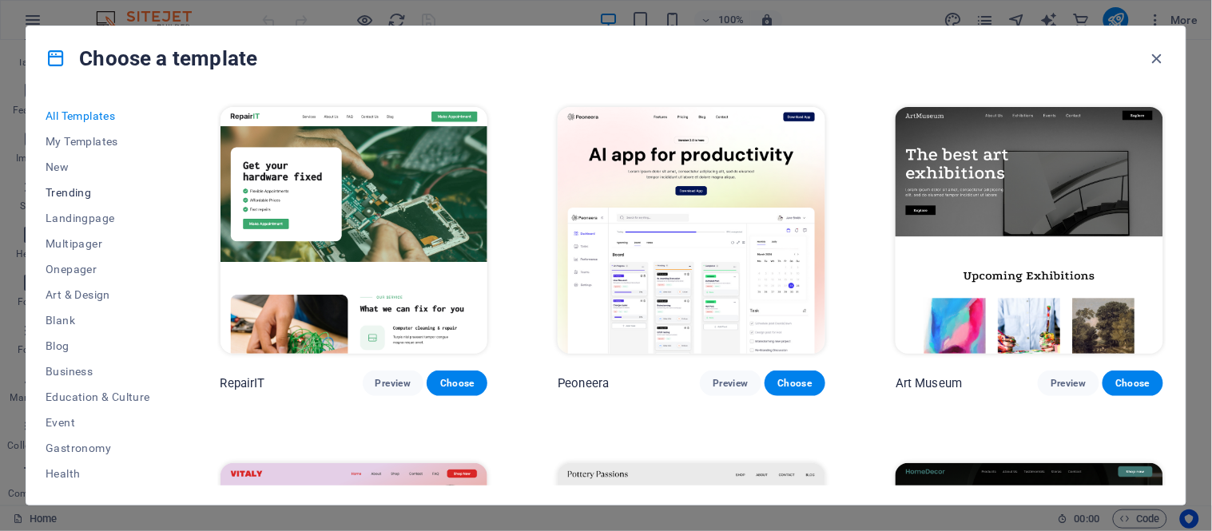
click at [86, 189] on span "Trending" at bounding box center [98, 192] width 105 height 13
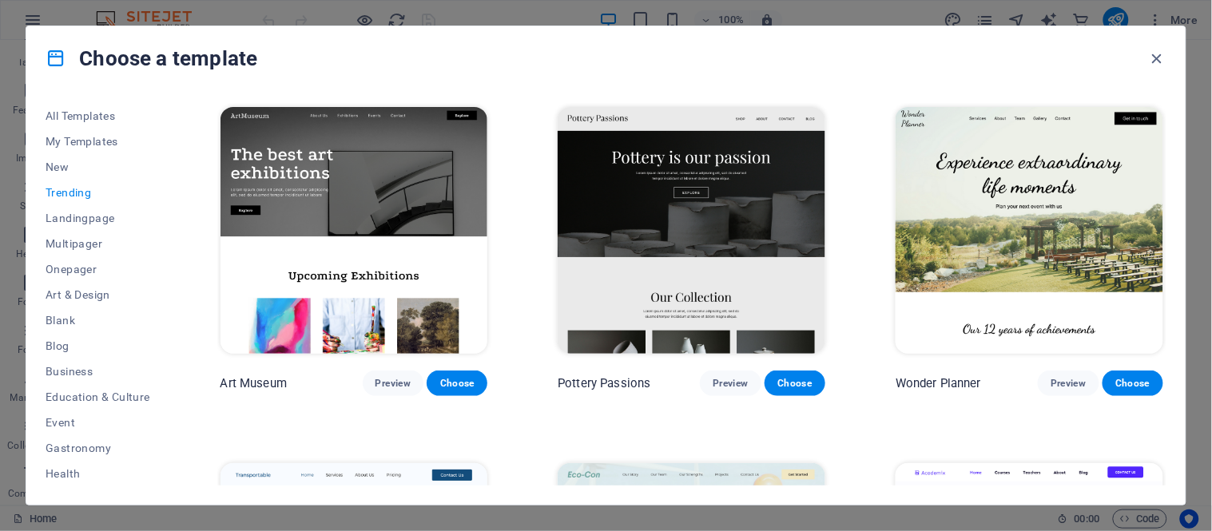
scroll to position [1, 0]
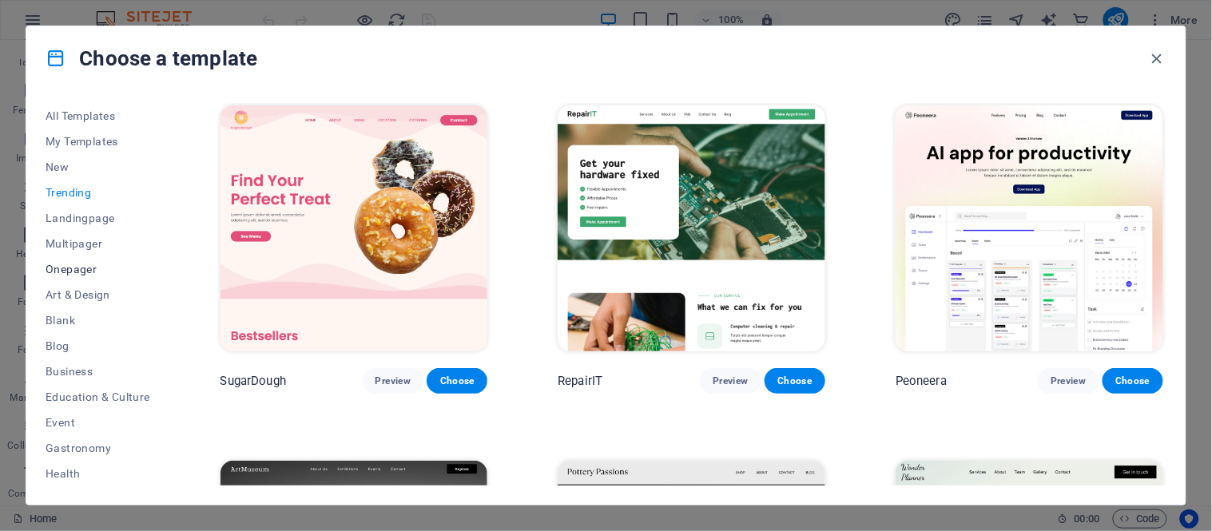
click at [89, 268] on span "Onepager" at bounding box center [98, 269] width 105 height 13
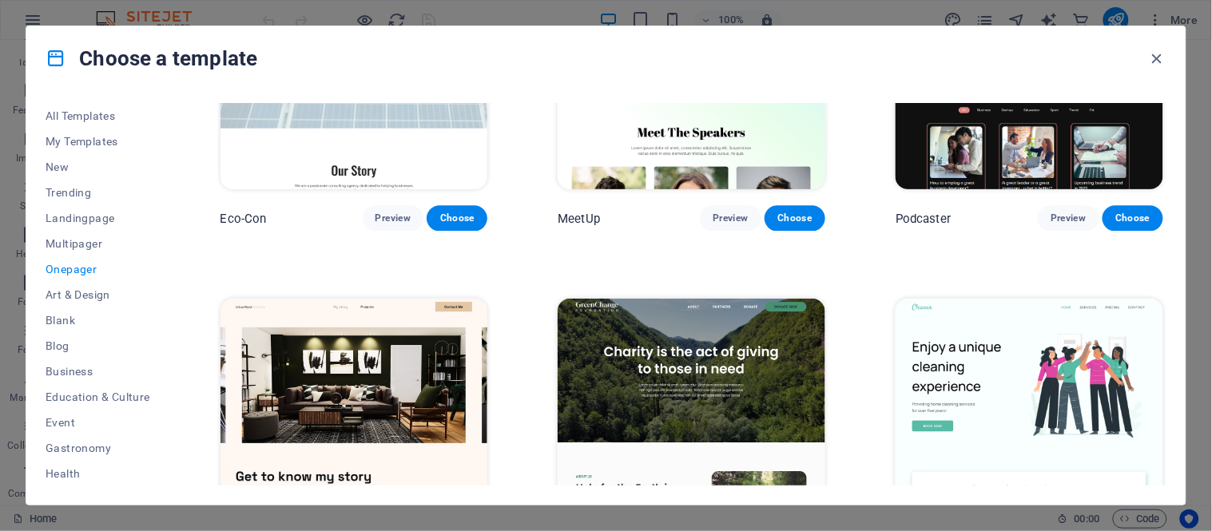
scroll to position [1332, 0]
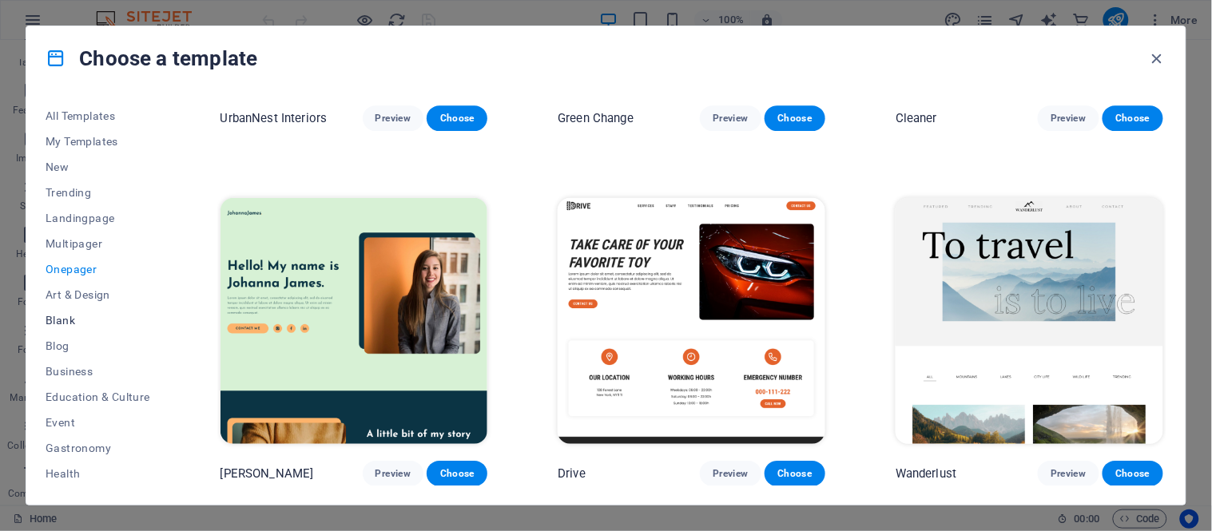
click at [61, 315] on span "Blank" at bounding box center [98, 320] width 105 height 13
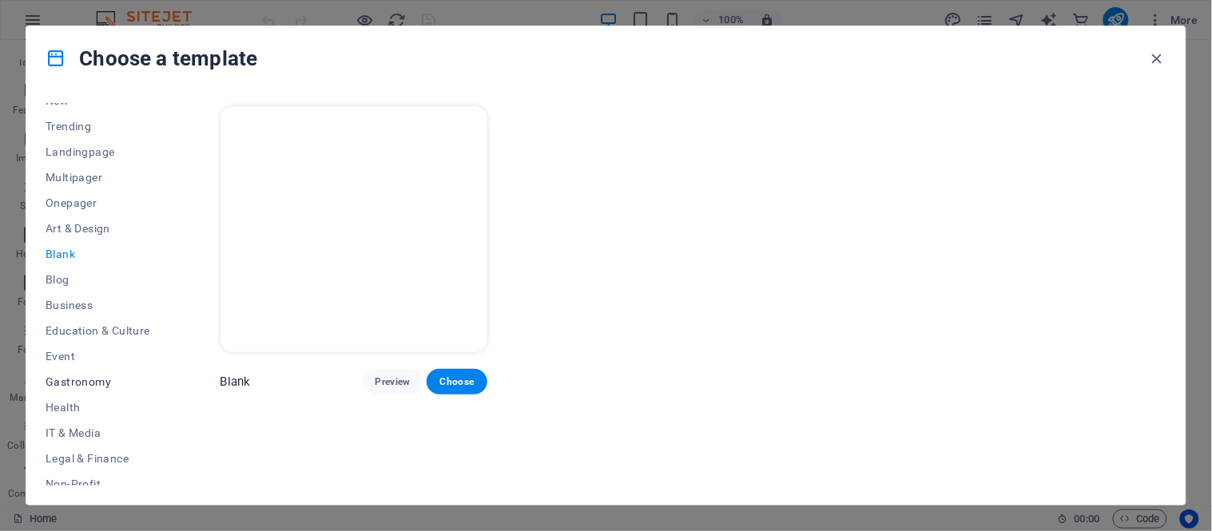
scroll to position [89, 0]
click at [64, 278] on span "Business" at bounding box center [98, 283] width 105 height 13
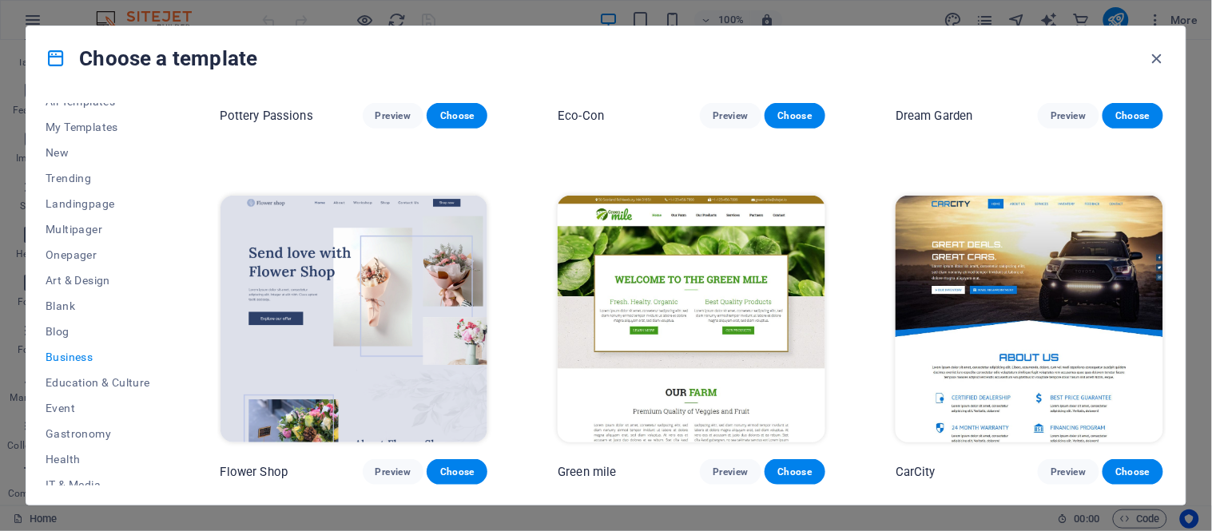
scroll to position [0, 0]
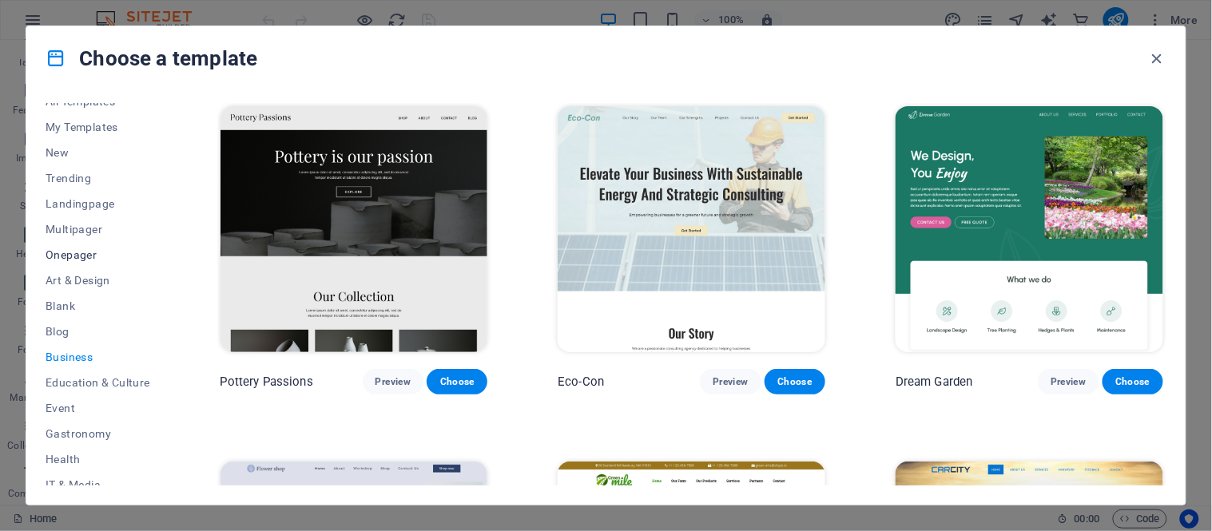
click at [74, 249] on span "Onepager" at bounding box center [98, 255] width 105 height 13
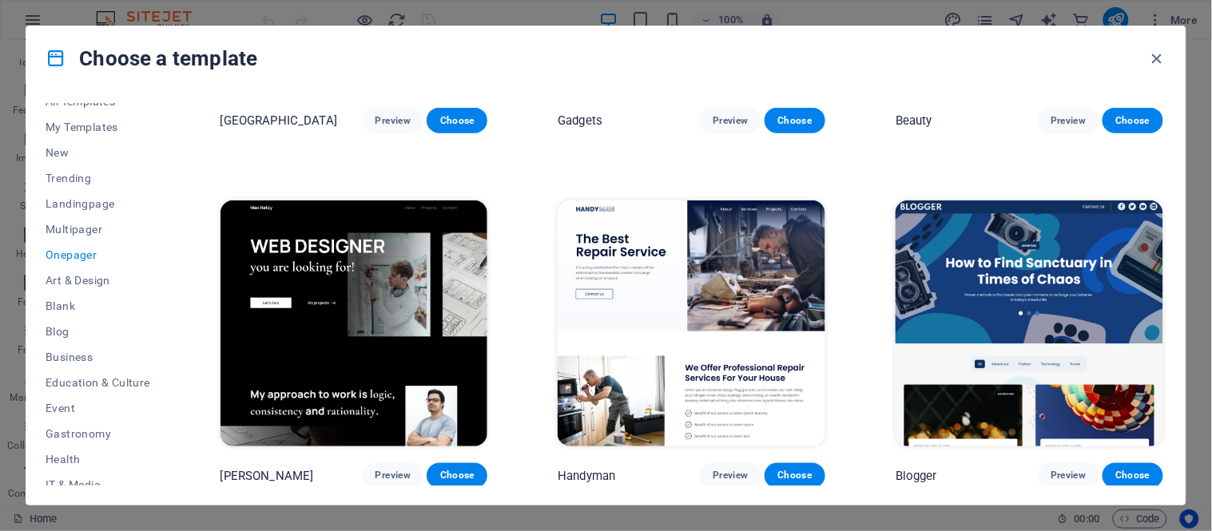
scroll to position [2397, 0]
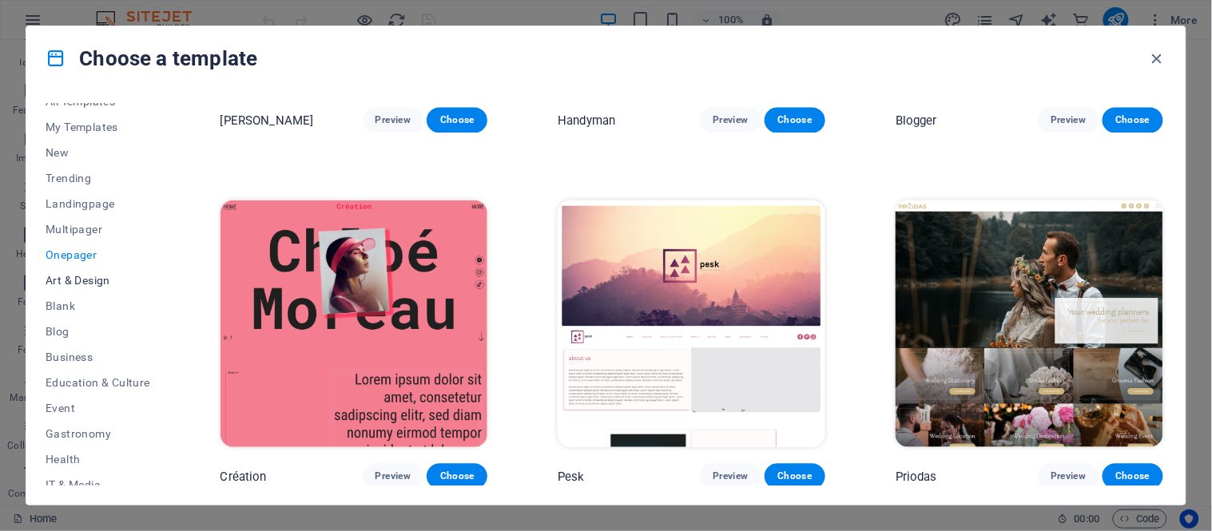
click at [70, 277] on span "Art & Design" at bounding box center [98, 280] width 105 height 13
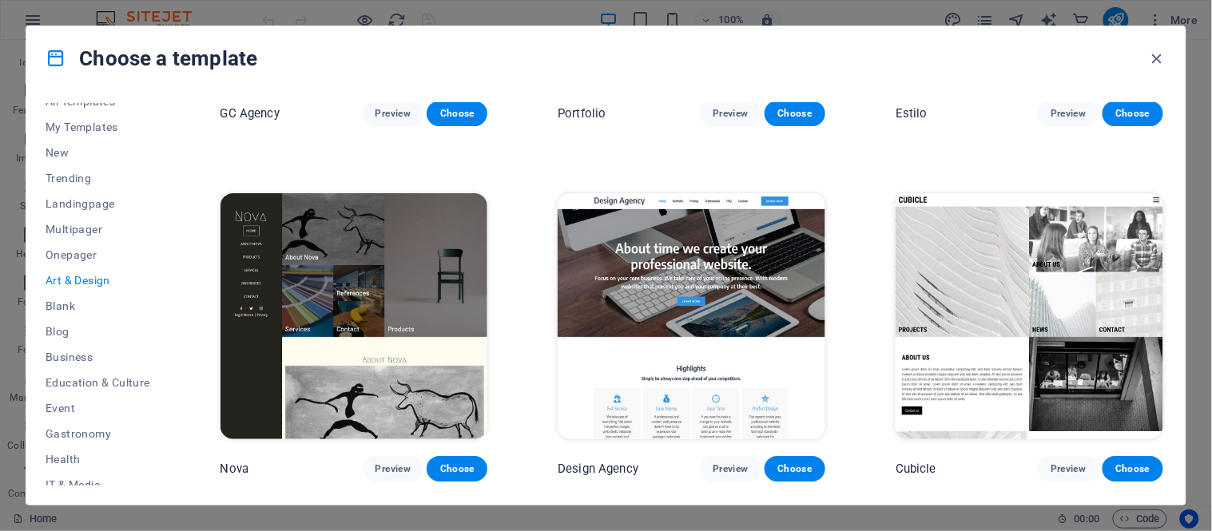
scroll to position [1679, 0]
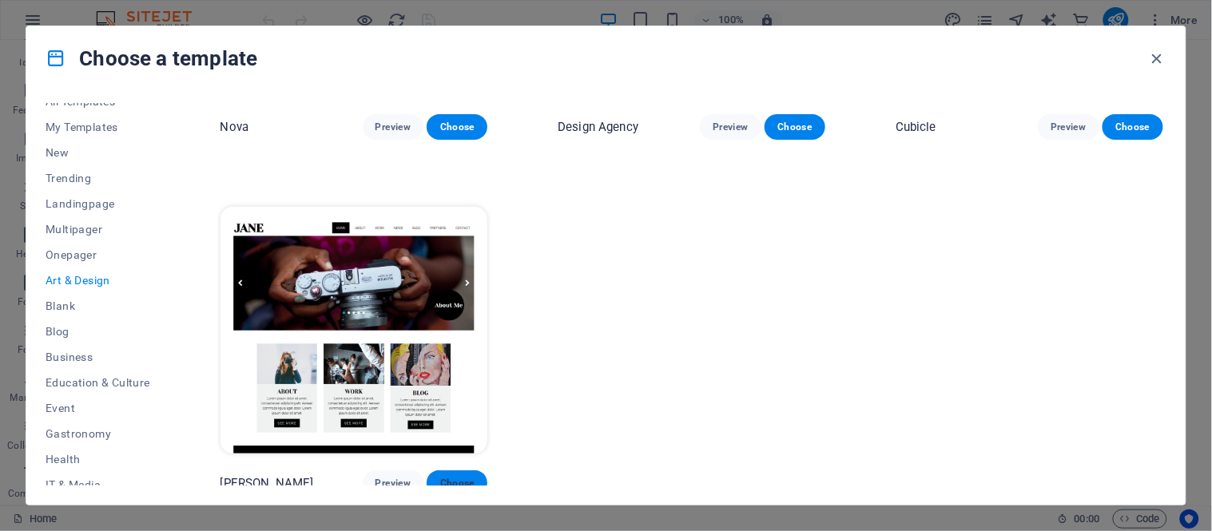
click at [470, 477] on span "Choose" at bounding box center [457, 483] width 35 height 13
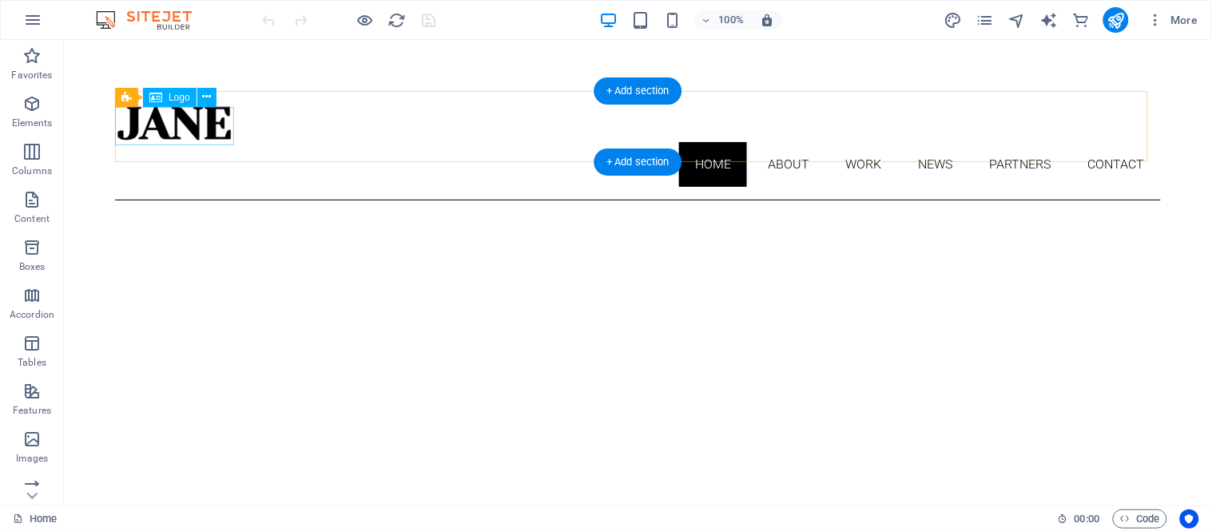
click at [186, 120] on div at bounding box center [637, 122] width 1046 height 38
select select "px"
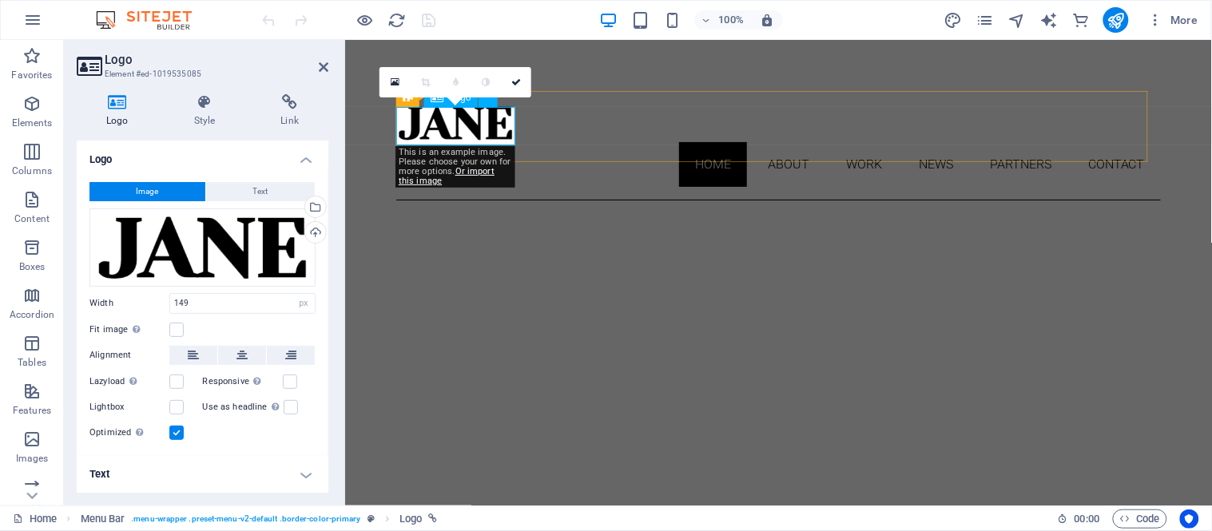
click at [501, 121] on div at bounding box center [778, 122] width 765 height 38
click at [487, 129] on div at bounding box center [778, 122] width 765 height 38
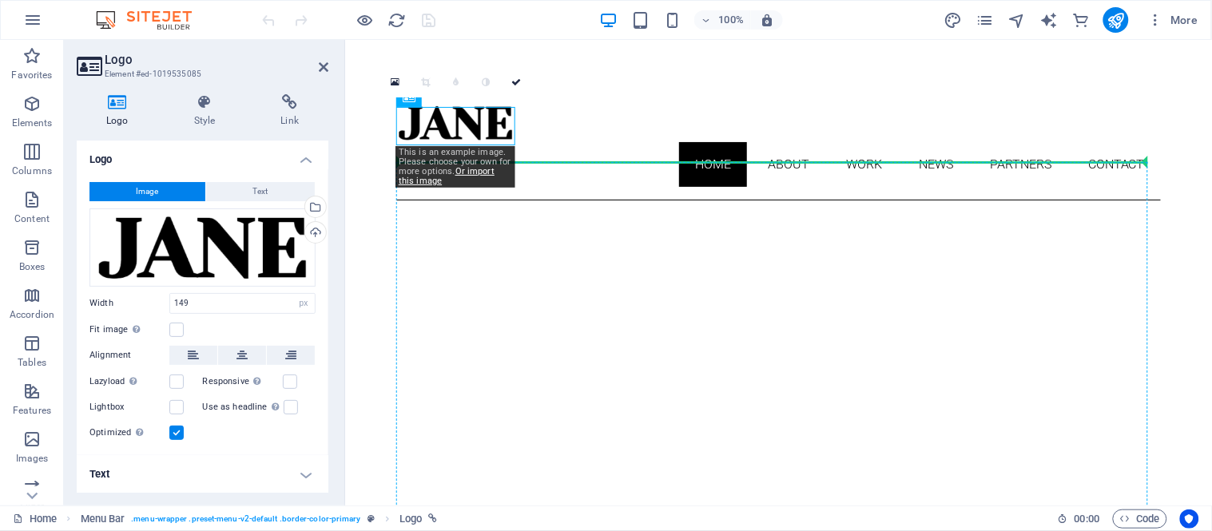
drag, startPoint x: 471, startPoint y: 135, endPoint x: 495, endPoint y: 233, distance: 101.0
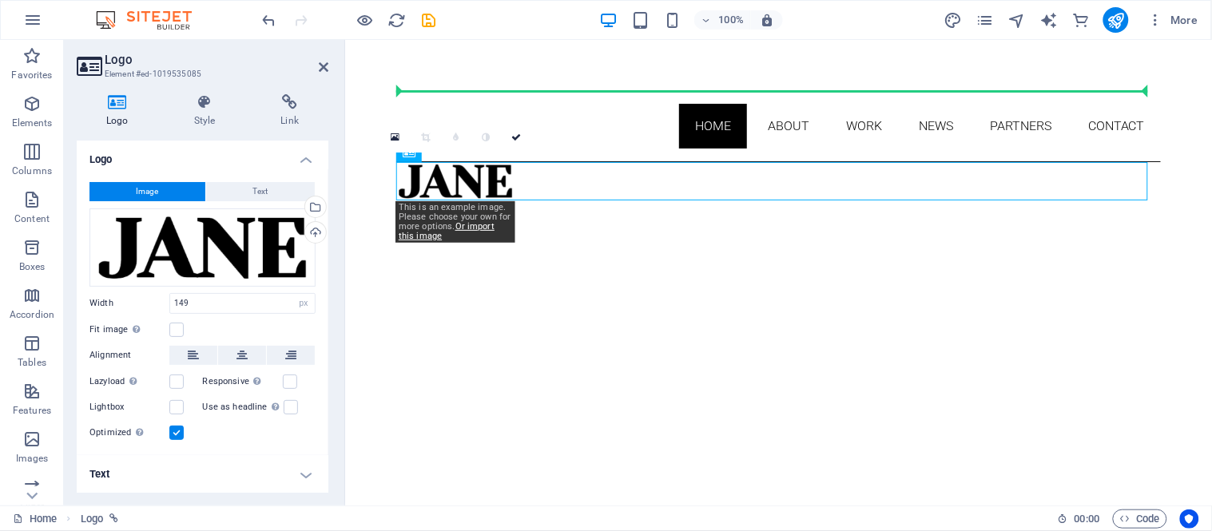
drag, startPoint x: 479, startPoint y: 177, endPoint x: 475, endPoint y: 94, distance: 84.0
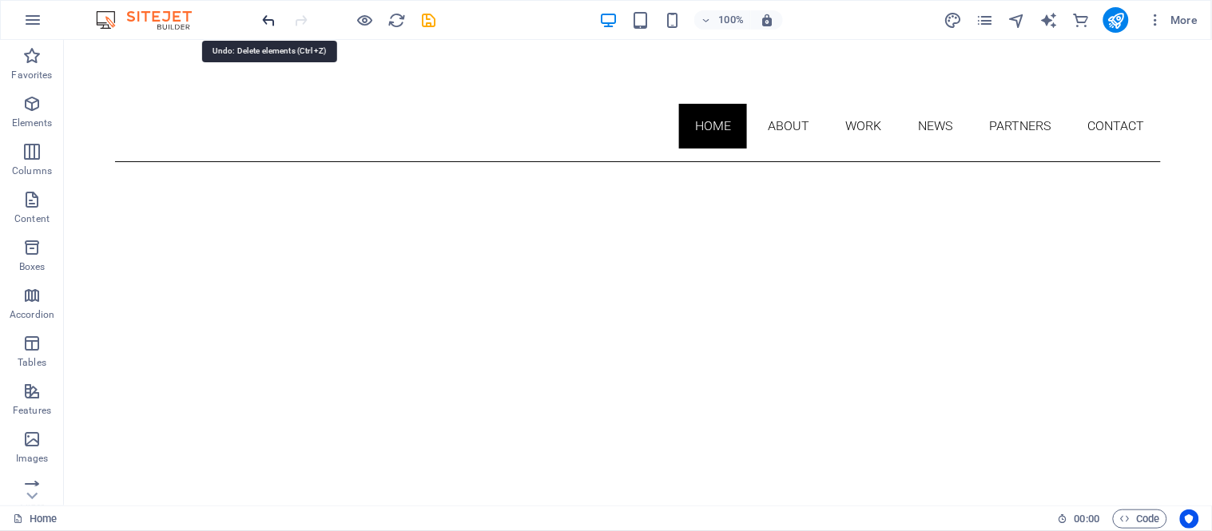
click at [261, 25] on icon "undo" at bounding box center [270, 20] width 18 height 18
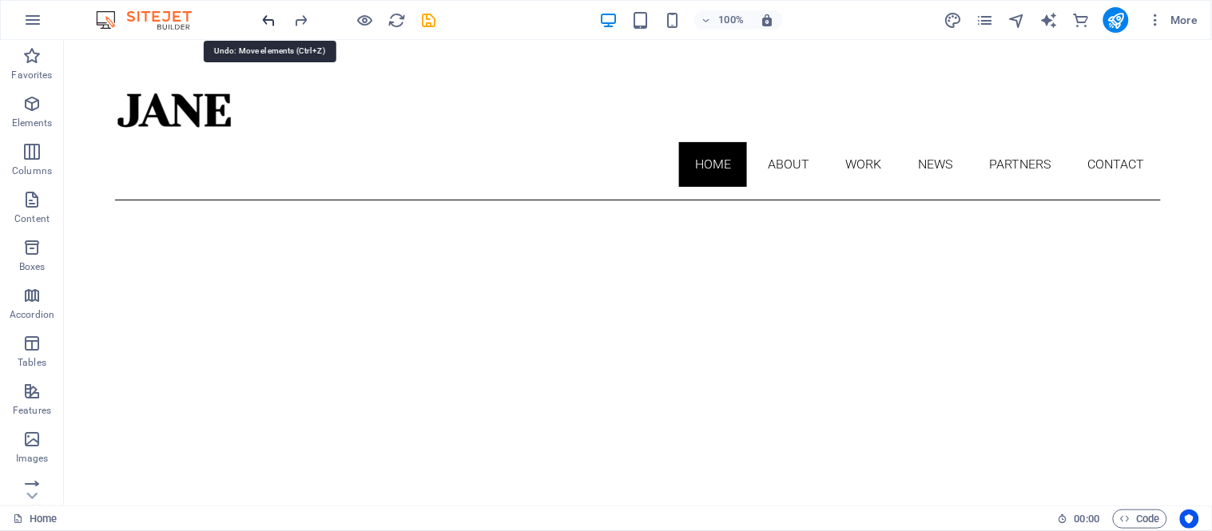
click at [261, 25] on icon "undo" at bounding box center [270, 20] width 18 height 18
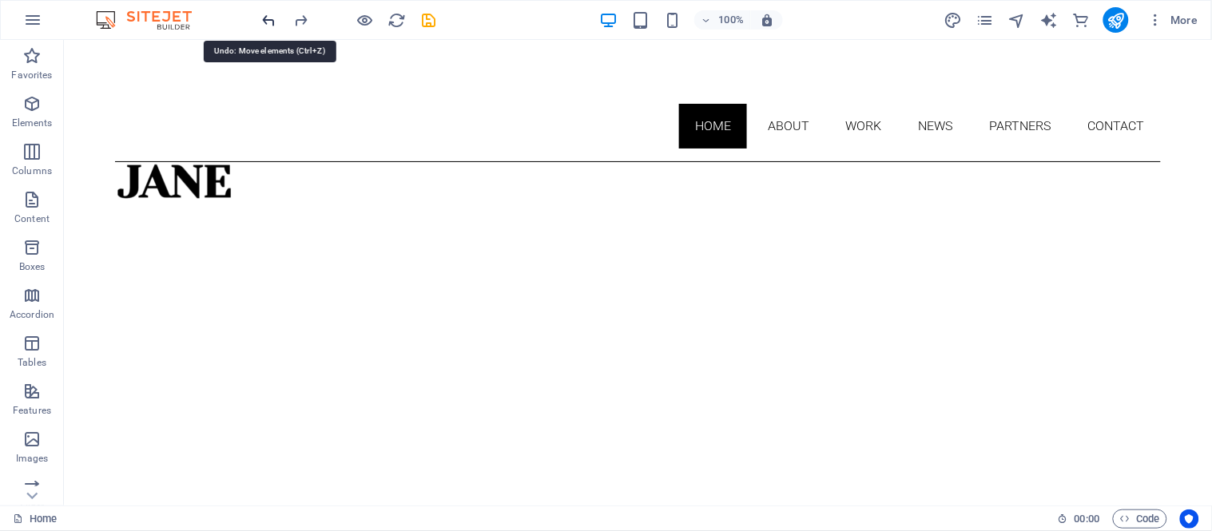
click at [261, 25] on icon "undo" at bounding box center [270, 20] width 18 height 18
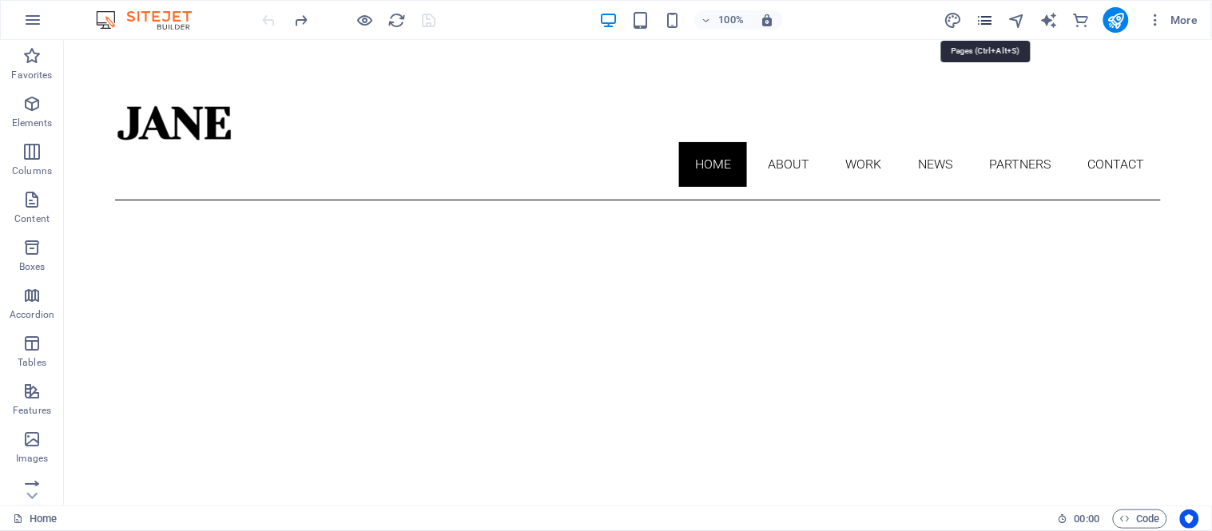
click at [986, 19] on icon "pages" at bounding box center [985, 20] width 18 height 18
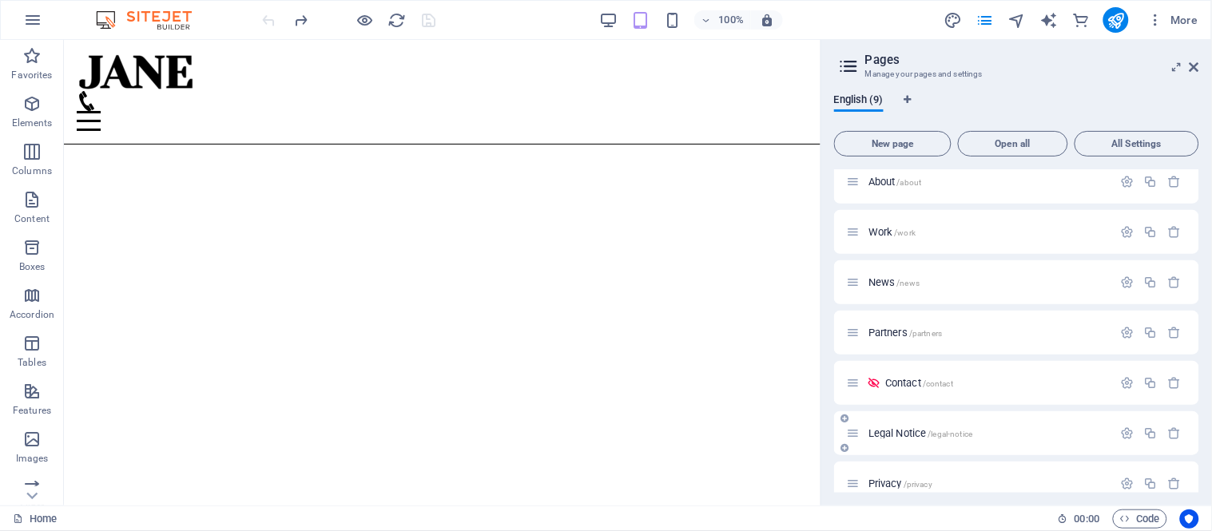
scroll to position [89, 0]
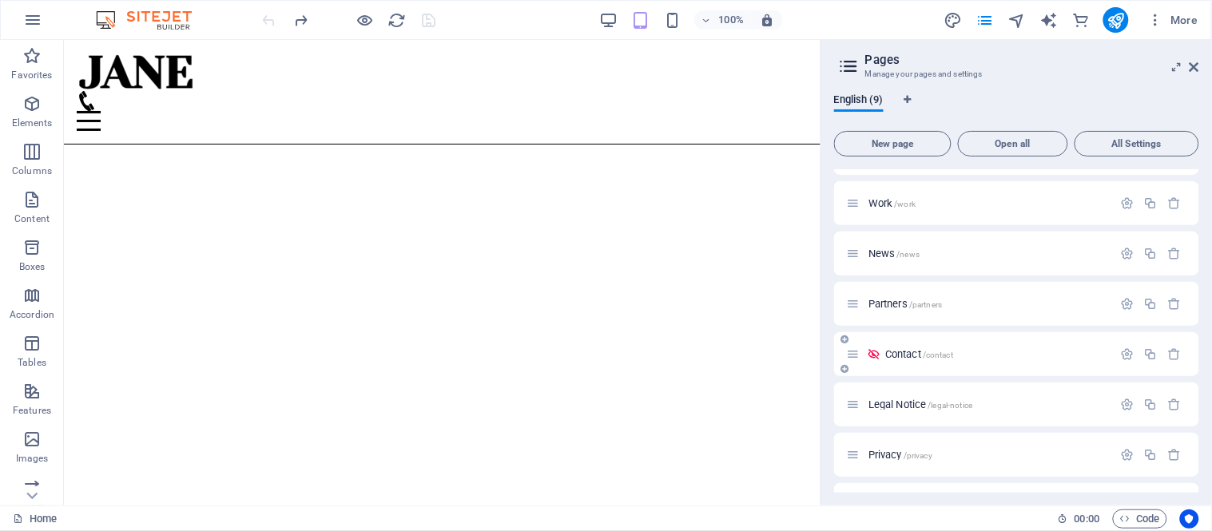
click at [852, 355] on icon at bounding box center [854, 355] width 14 height 14
click at [929, 352] on span "/contact" at bounding box center [938, 355] width 30 height 9
click at [929, 352] on div "Contact /contact" at bounding box center [1016, 354] width 365 height 44
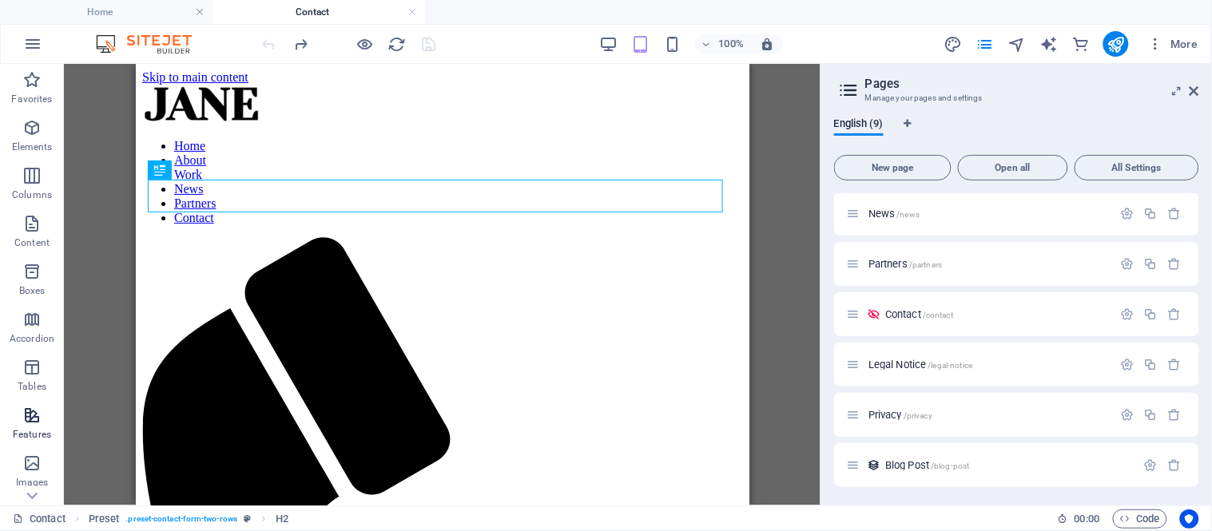
scroll to position [324, 0]
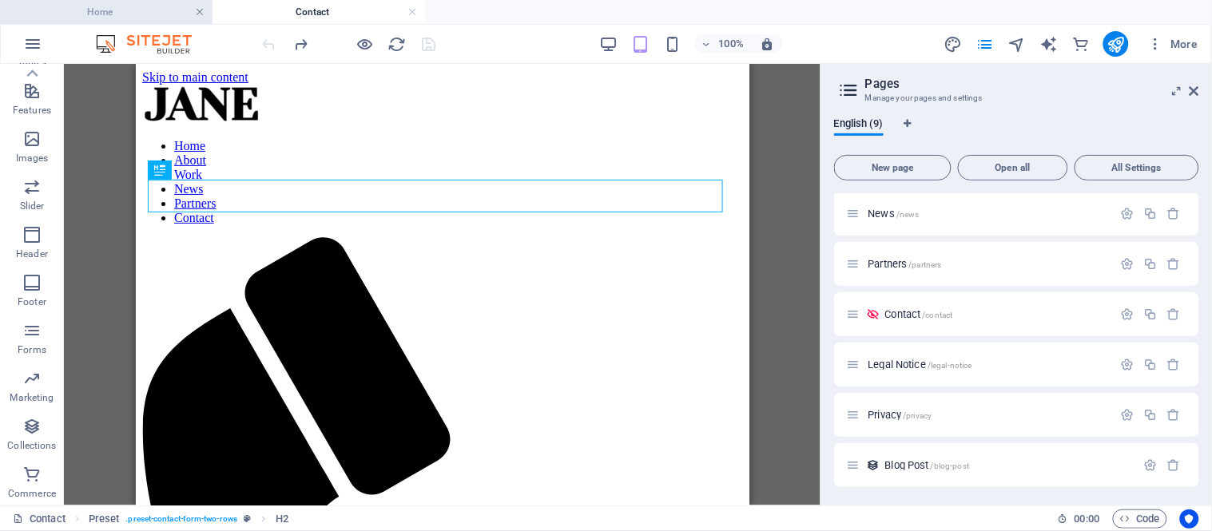
click at [198, 10] on link at bounding box center [200, 12] width 10 height 15
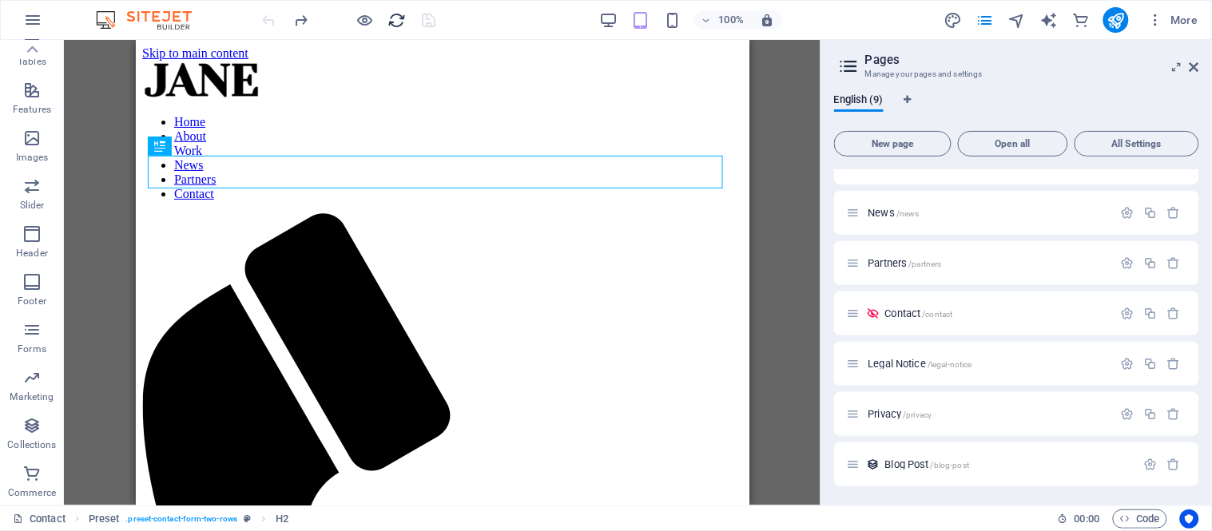
scroll to position [129, 0]
click at [405, 11] on icon "reload" at bounding box center [397, 20] width 18 height 18
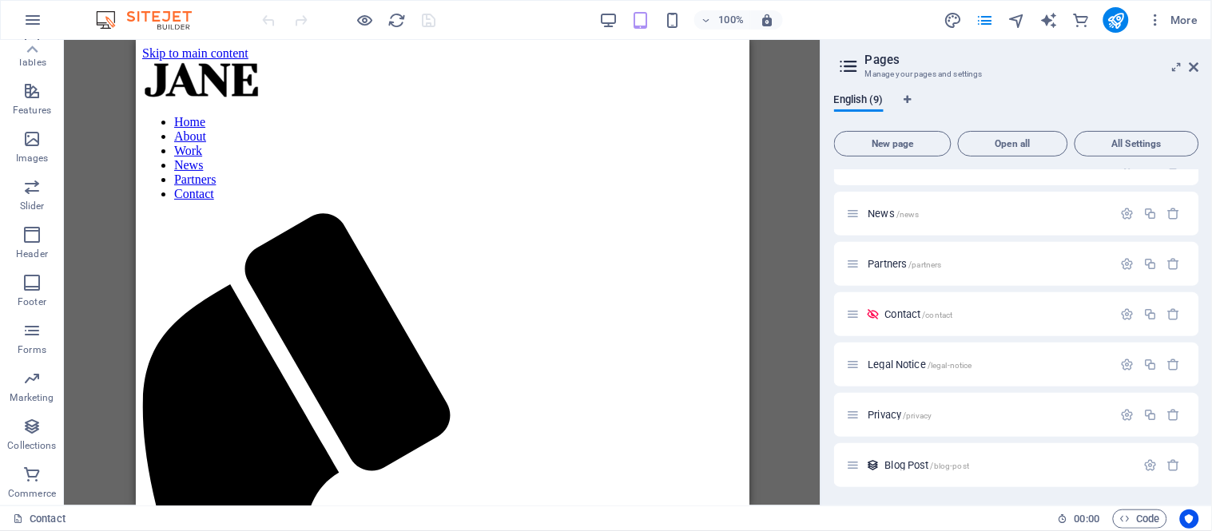
scroll to position [0, 0]
click at [1196, 66] on icon at bounding box center [1195, 67] width 10 height 13
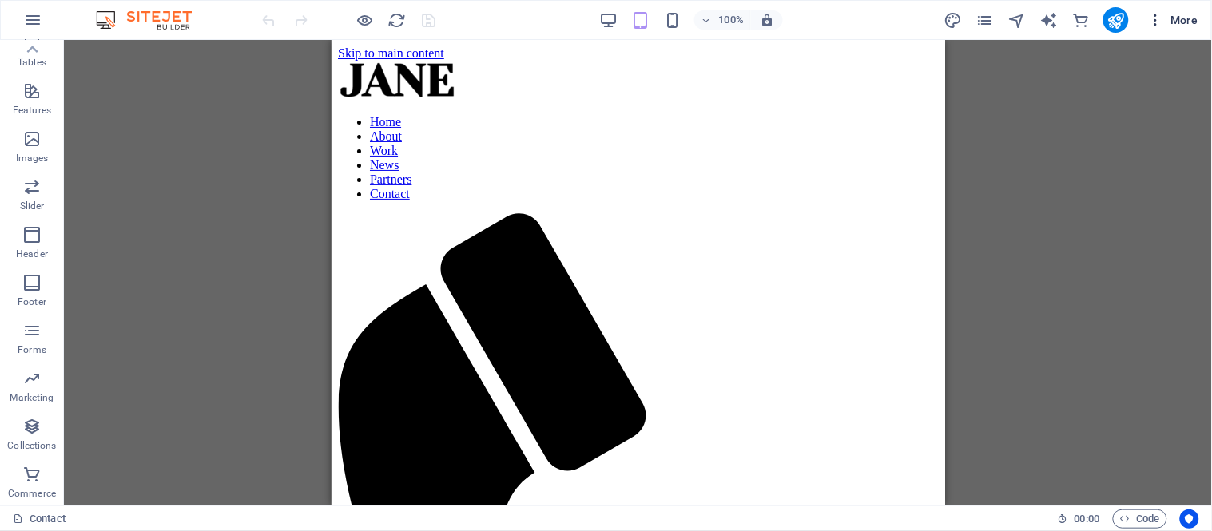
click at [1152, 20] on icon "button" at bounding box center [1156, 20] width 16 height 16
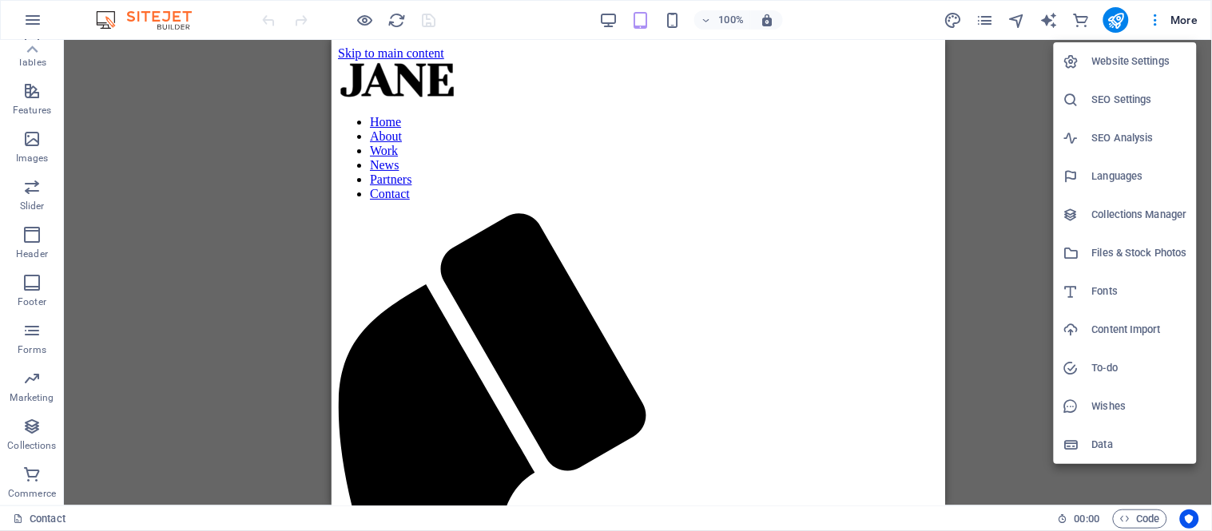
click at [1128, 56] on h6 "Website Settings" at bounding box center [1139, 61] width 95 height 19
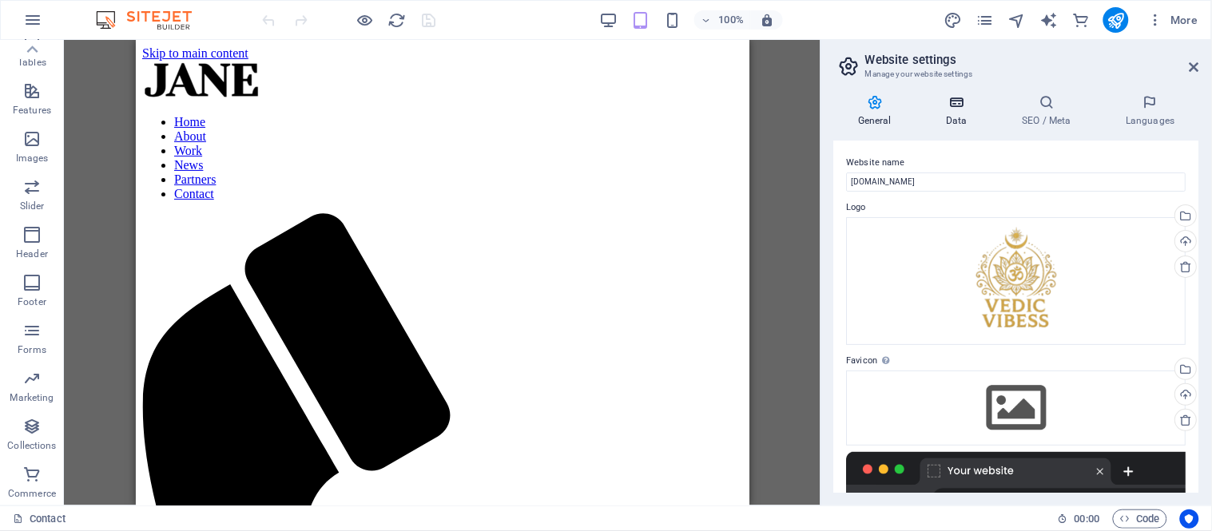
click at [952, 113] on h4 "Data" at bounding box center [960, 111] width 76 height 34
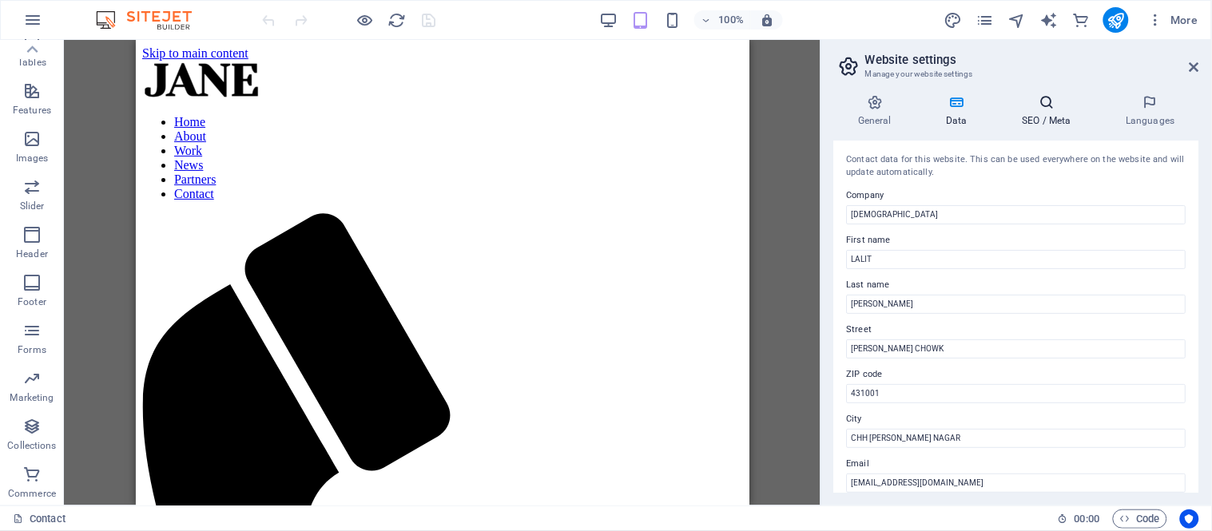
click at [1056, 122] on h4 "SEO / Meta" at bounding box center [1050, 111] width 104 height 34
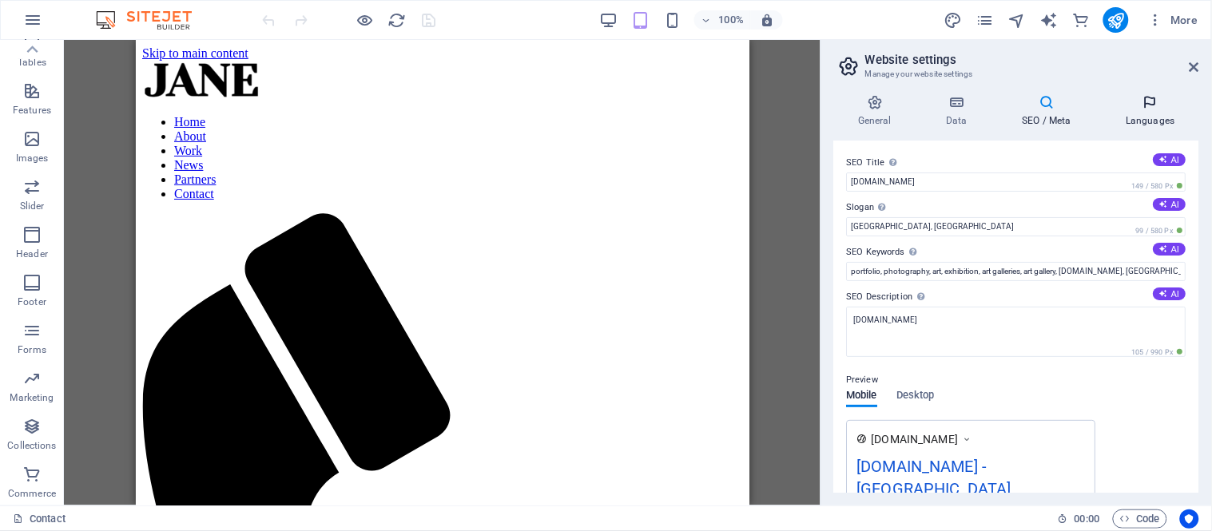
click at [1141, 113] on h4 "Languages" at bounding box center [1150, 111] width 97 height 34
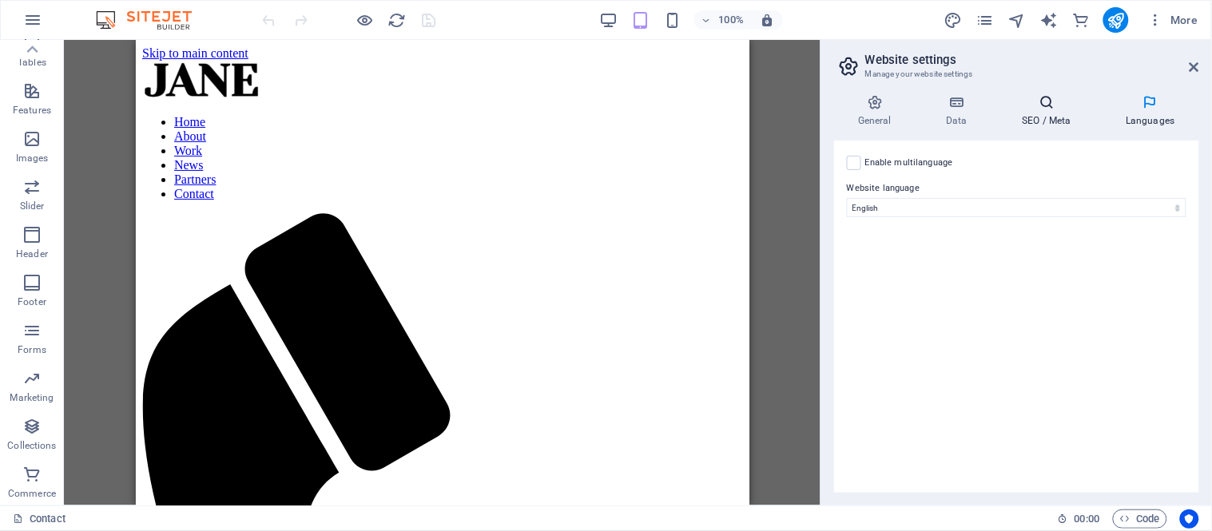
click at [1033, 113] on h4 "SEO / Meta" at bounding box center [1050, 111] width 104 height 34
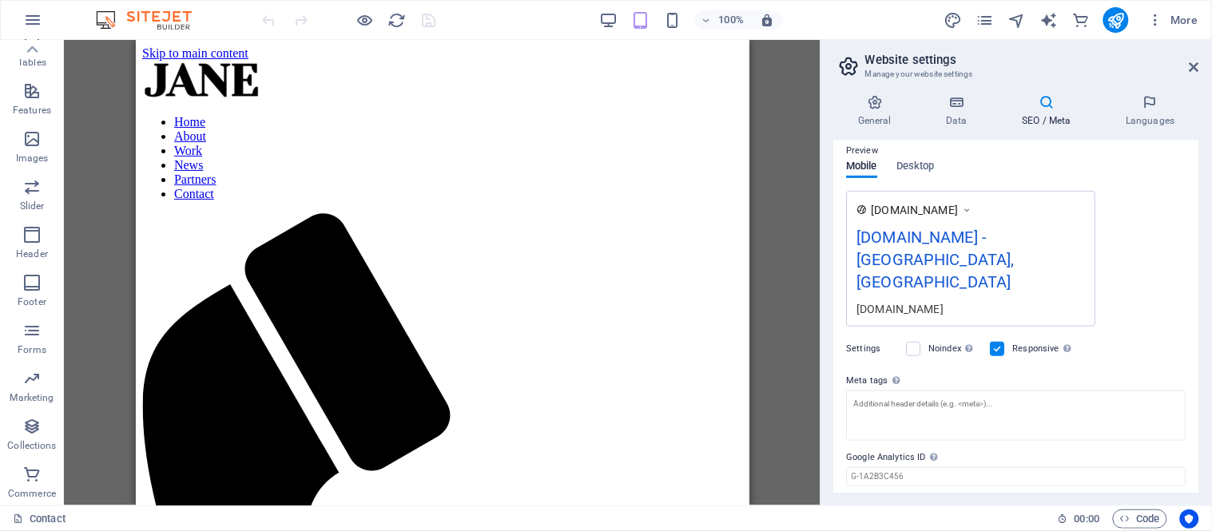
scroll to position [235, 0]
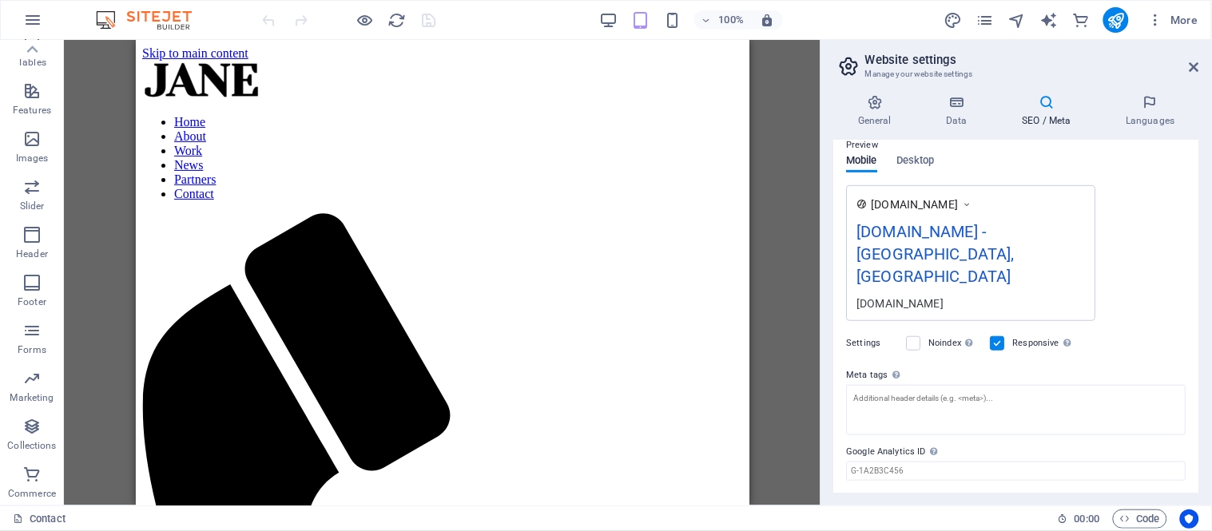
click at [991, 230] on div "[DOMAIN_NAME] - [GEOGRAPHIC_DATA], [GEOGRAPHIC_DATA]" at bounding box center [971, 258] width 229 height 76
click at [963, 229] on div "[DOMAIN_NAME] - [GEOGRAPHIC_DATA], [GEOGRAPHIC_DATA]" at bounding box center [971, 258] width 229 height 76
click at [916, 336] on label at bounding box center [914, 343] width 14 height 14
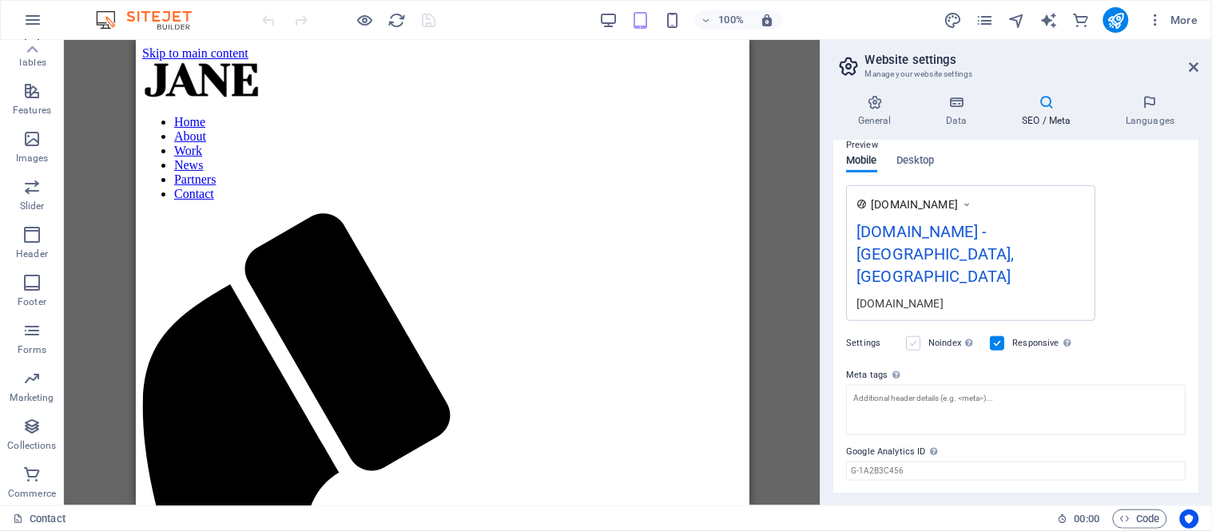
click at [0, 0] on input "Noindex Instruct search engines to exclude this website from search results." at bounding box center [0, 0] width 0 height 0
click at [1132, 517] on span "Code" at bounding box center [1140, 519] width 40 height 19
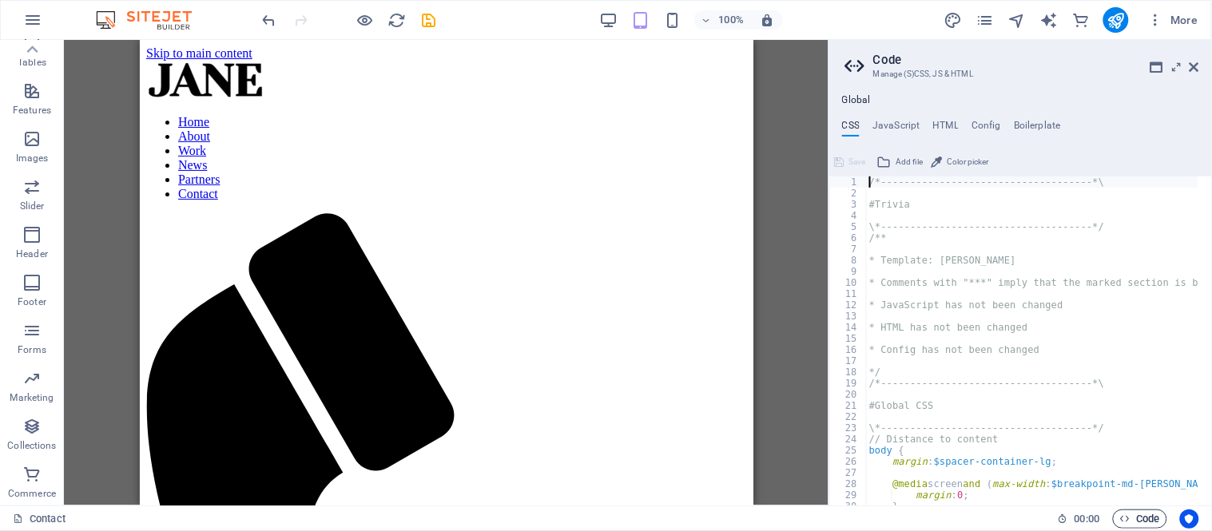
click at [1133, 517] on span "Code" at bounding box center [1140, 519] width 40 height 19
click at [1192, 62] on icon at bounding box center [1195, 67] width 10 height 13
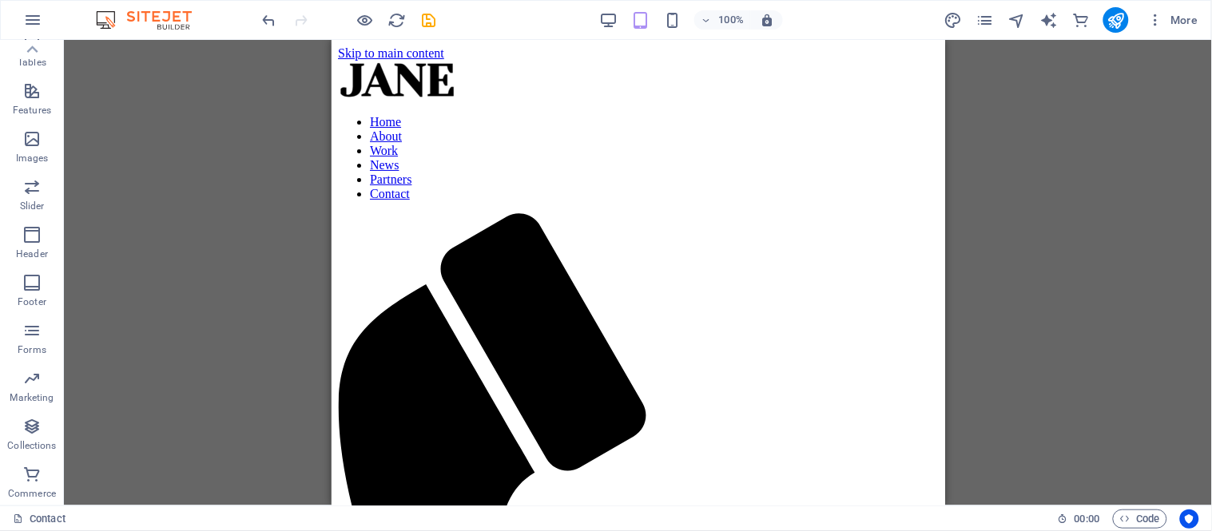
click at [1042, 210] on div "Preset H2 Spacer Form Reference Input" at bounding box center [638, 273] width 1148 height 466
click at [992, 18] on icon "pages" at bounding box center [985, 20] width 18 height 18
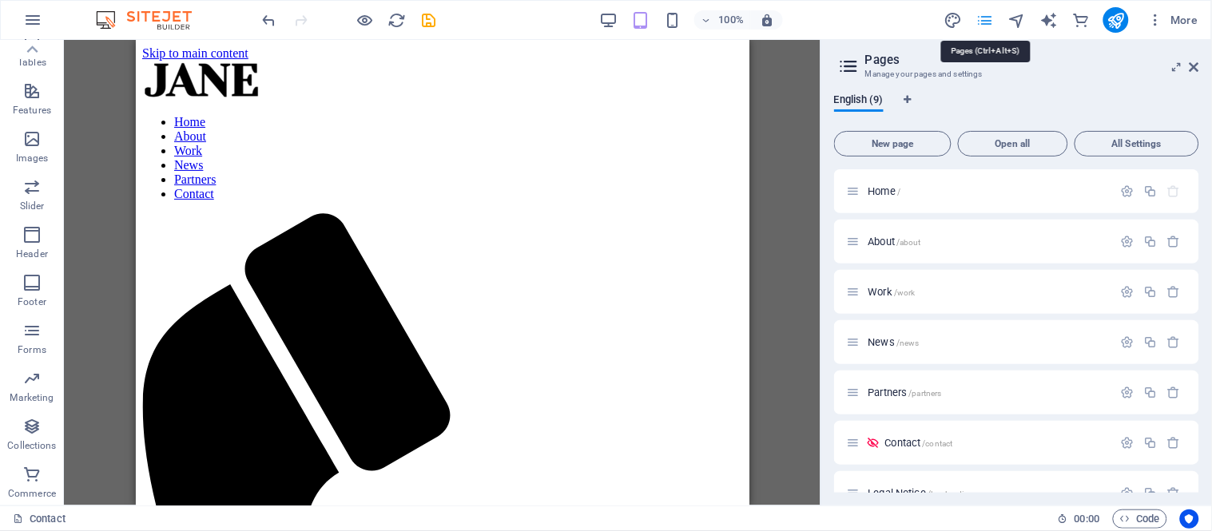
click at [992, 18] on icon "pages" at bounding box center [985, 20] width 18 height 18
click at [26, 57] on icon at bounding box center [32, 49] width 22 height 22
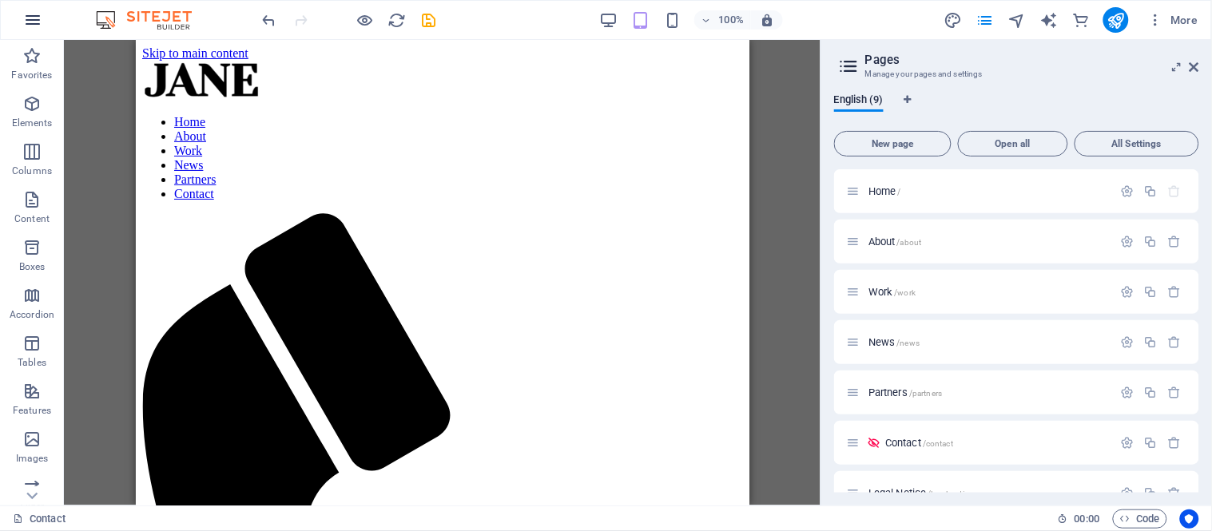
click at [34, 18] on icon "button" at bounding box center [32, 19] width 19 height 19
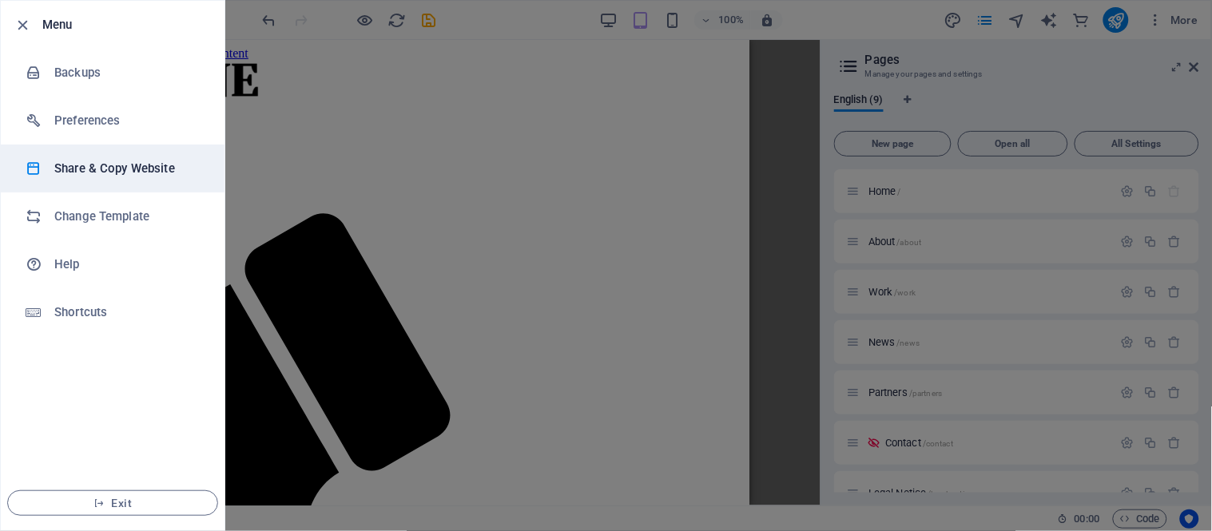
click at [72, 160] on h6 "Share & Copy Website" at bounding box center [128, 168] width 148 height 19
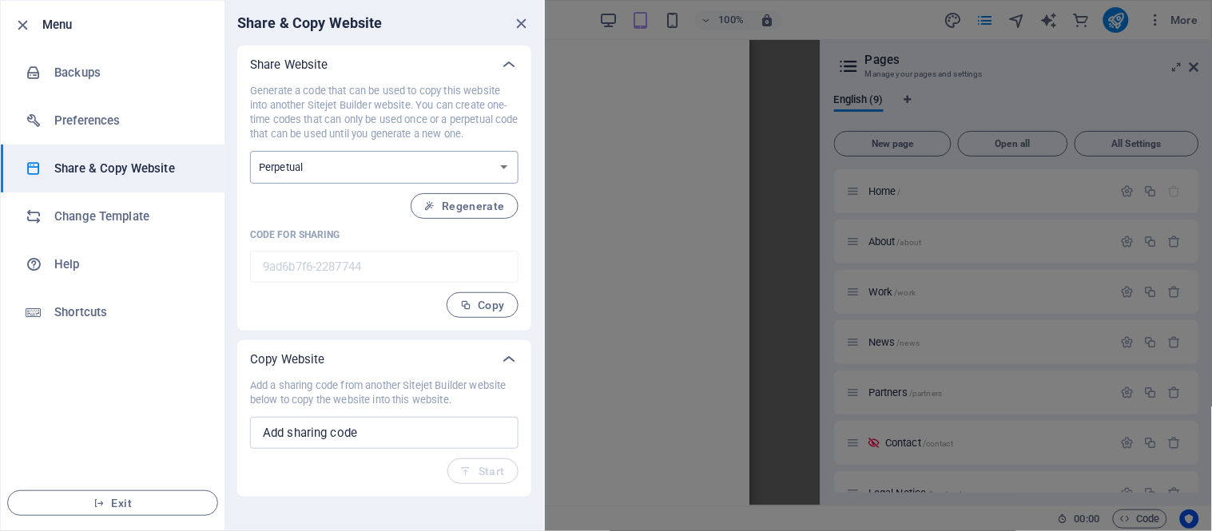
click at [432, 174] on select "One-time Perpetual" at bounding box center [384, 167] width 269 height 33
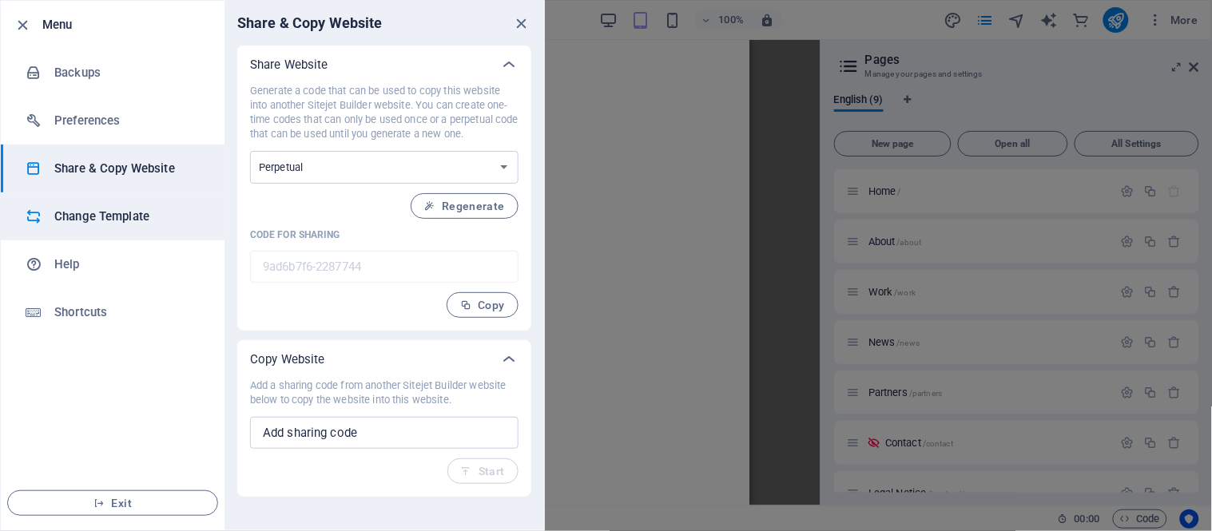
click at [82, 218] on h6 "Change Template" at bounding box center [128, 216] width 148 height 19
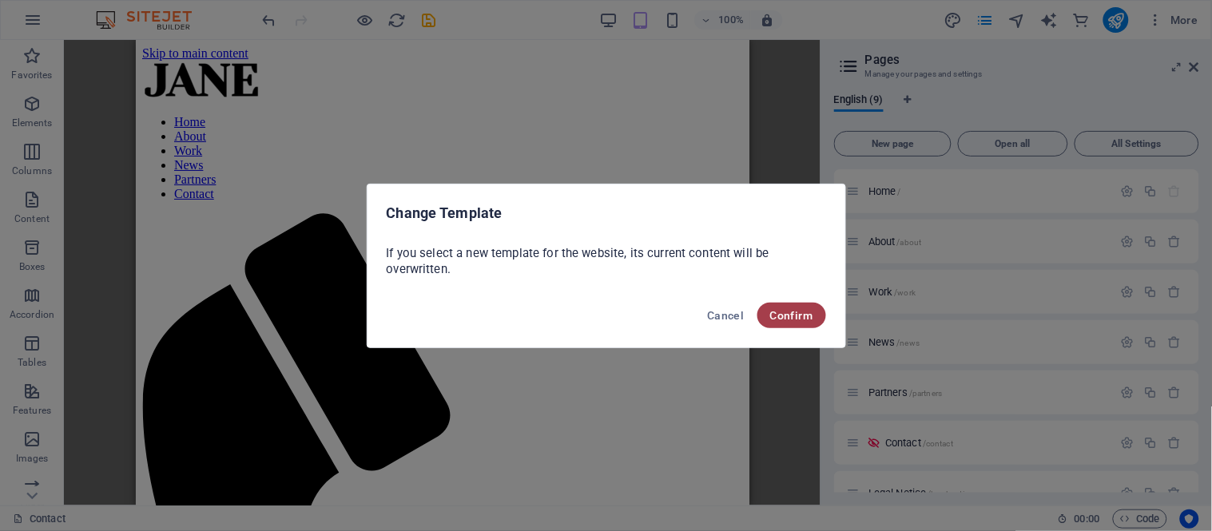
click at [786, 313] on span "Confirm" at bounding box center [791, 315] width 43 height 13
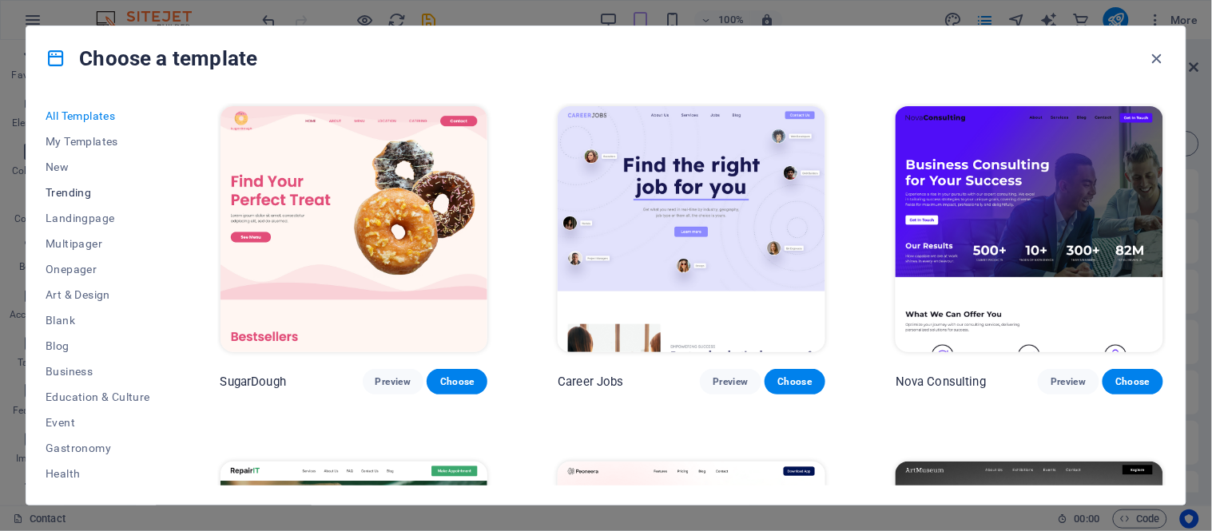
click at [78, 188] on span "Trending" at bounding box center [98, 192] width 105 height 13
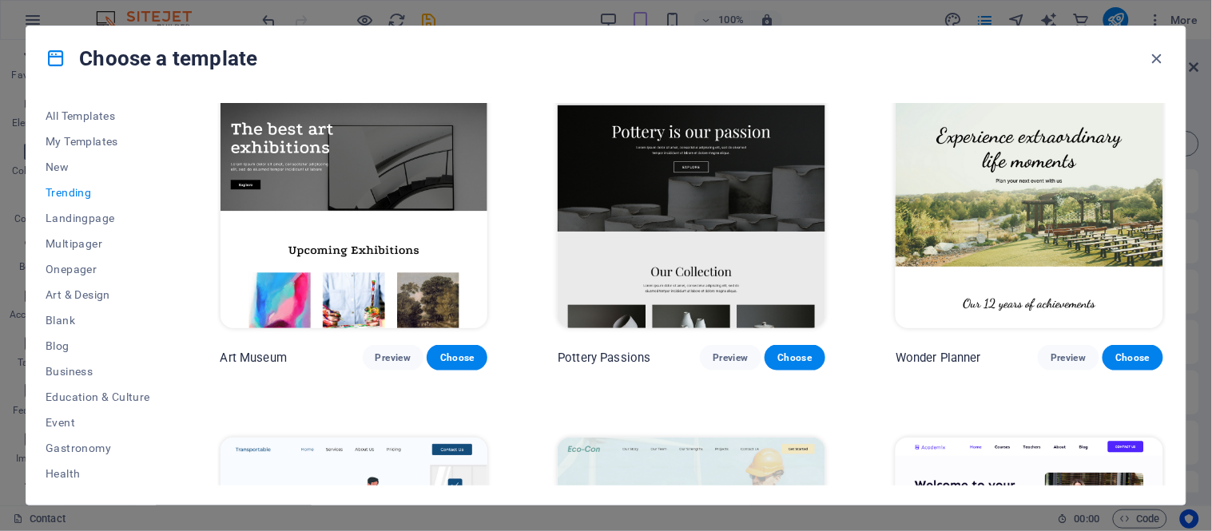
scroll to position [444, 0]
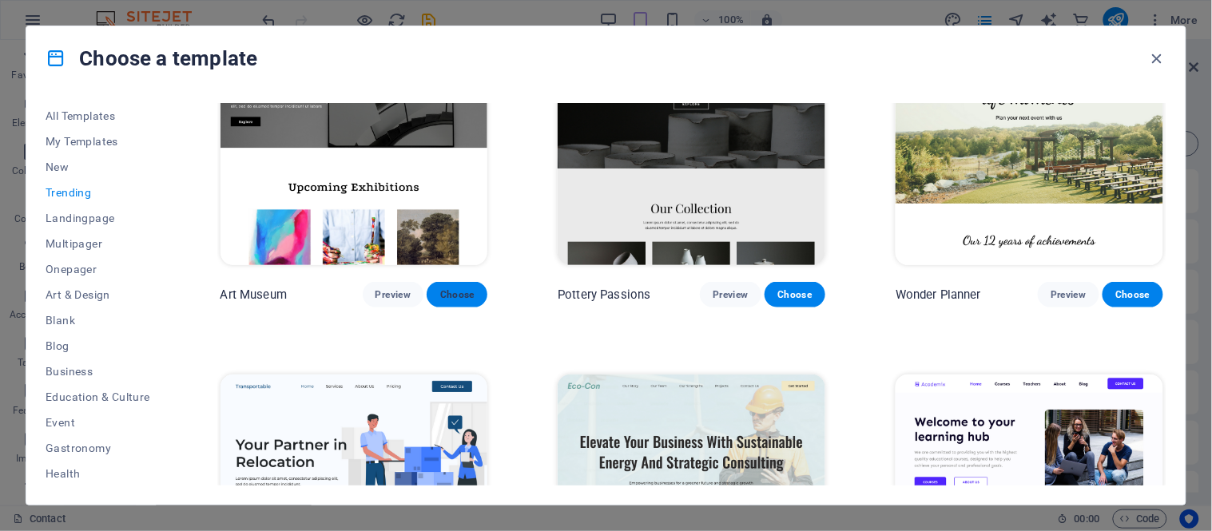
click at [443, 289] on span "Choose" at bounding box center [457, 294] width 35 height 13
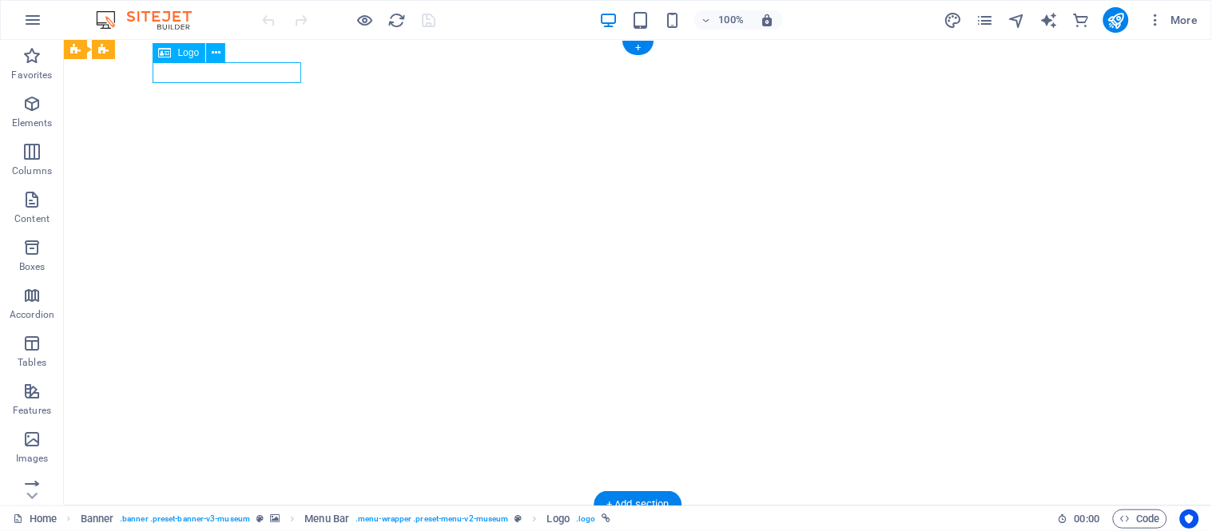
select select "px"
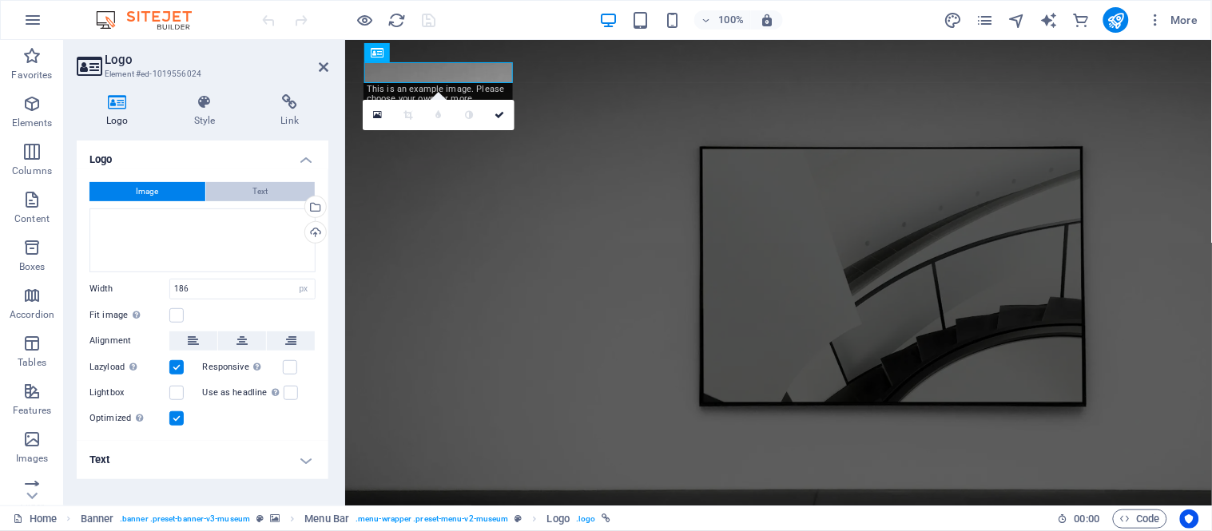
click at [261, 189] on span "Text" at bounding box center [260, 191] width 15 height 19
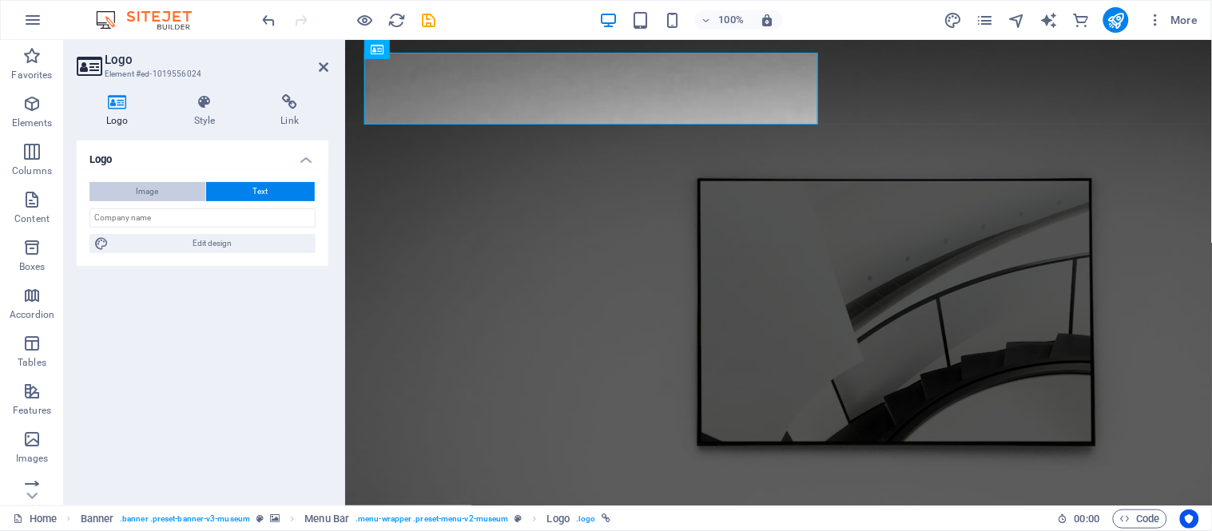
click at [160, 190] on button "Image" at bounding box center [148, 191] width 116 height 19
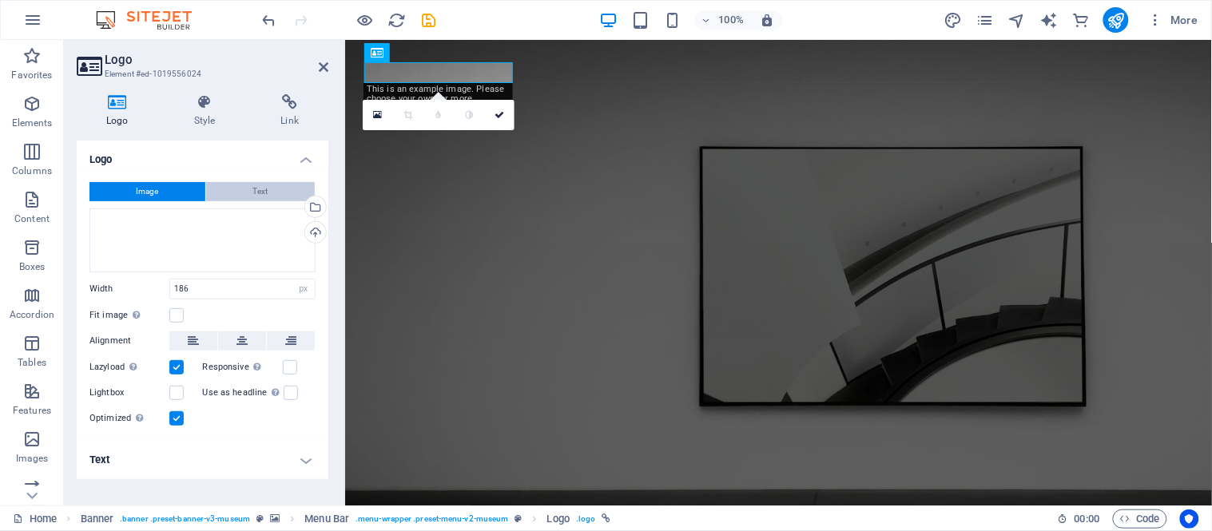
click at [280, 187] on button "Text" at bounding box center [260, 191] width 109 height 19
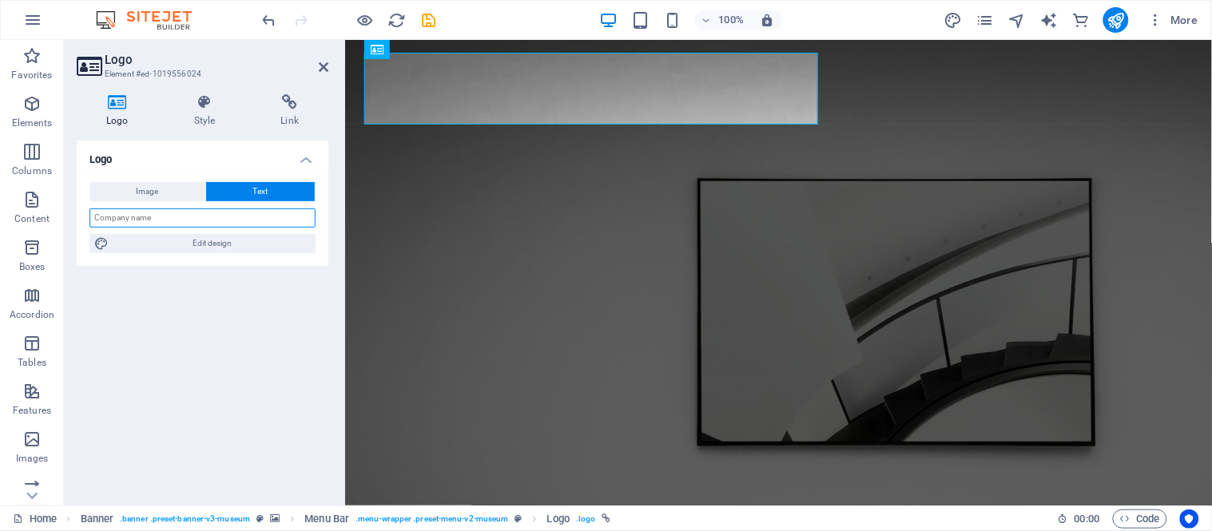
click at [187, 224] on input "text" at bounding box center [203, 218] width 226 height 19
